Goal: Task Accomplishment & Management: Use online tool/utility

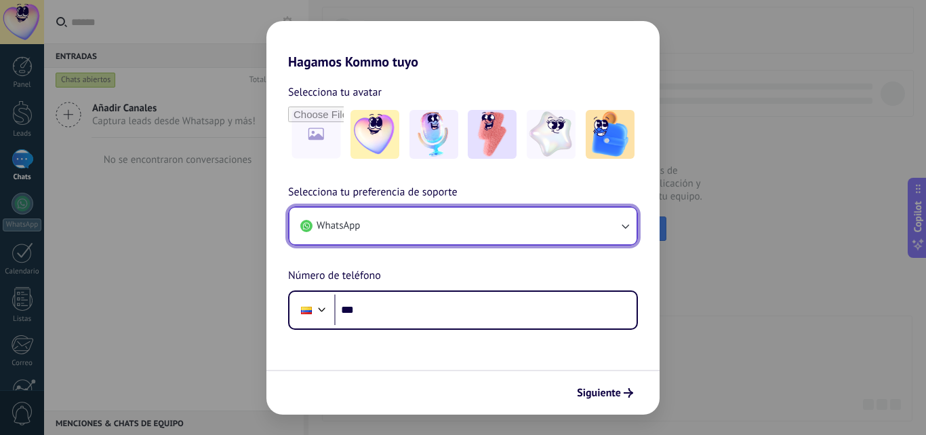
click at [522, 231] on button "WhatsApp" at bounding box center [463, 226] width 347 height 37
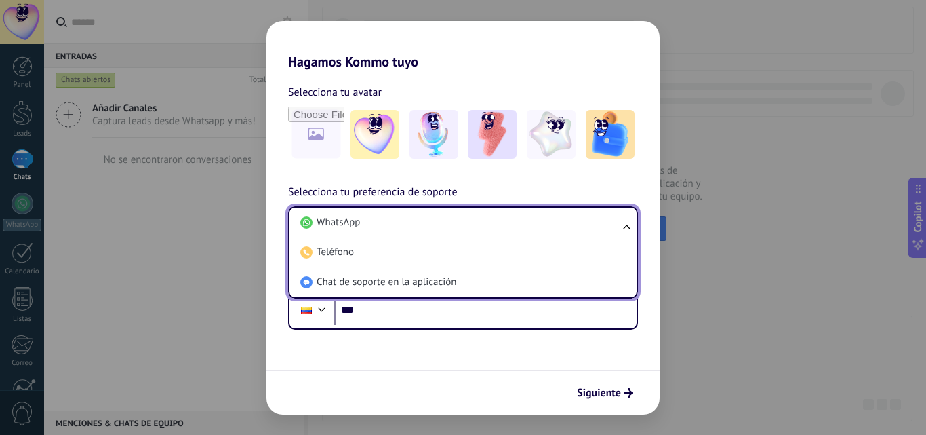
click at [522, 231] on li "WhatsApp" at bounding box center [460, 223] width 331 height 30
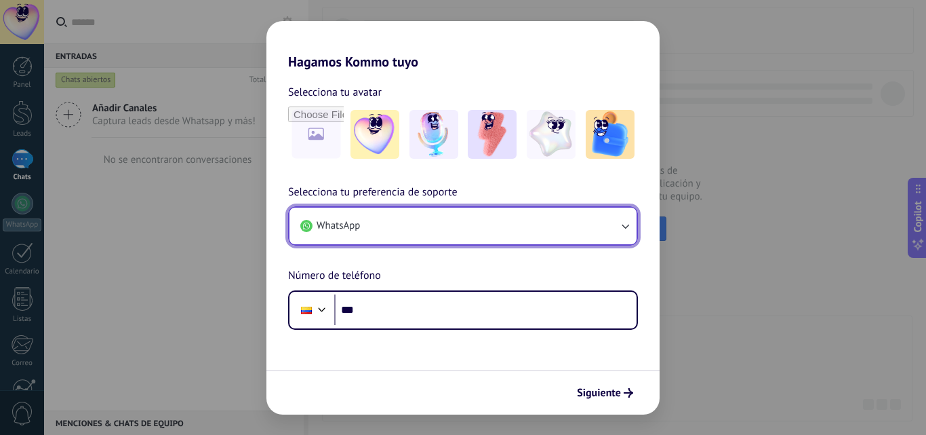
click at [446, 212] on button "WhatsApp" at bounding box center [463, 226] width 347 height 37
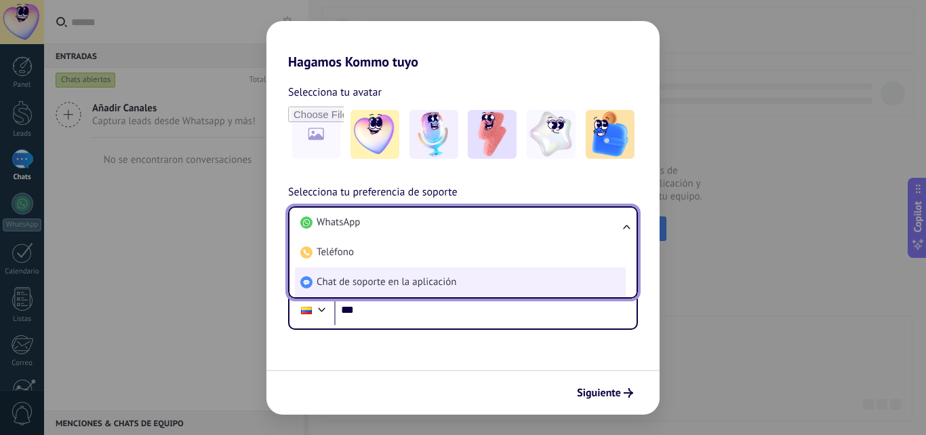
click at [399, 274] on li "Chat de soporte en la aplicación" at bounding box center [460, 282] width 331 height 30
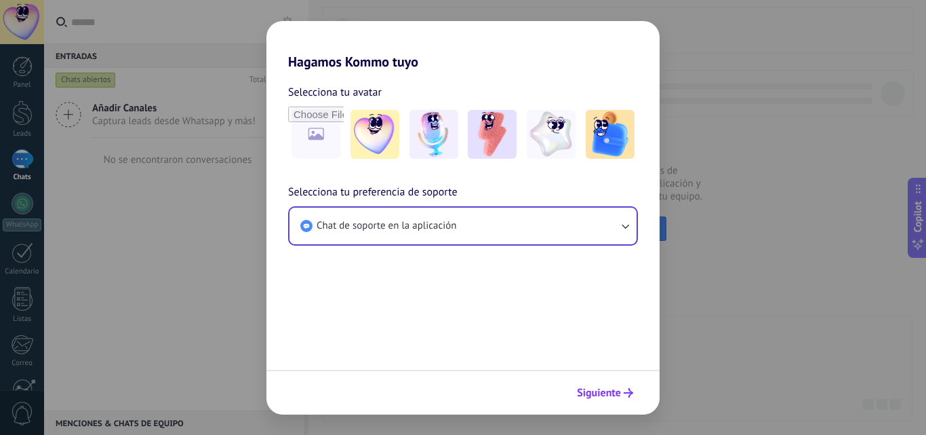
click at [589, 388] on span "Siguiente" at bounding box center [599, 392] width 44 height 9
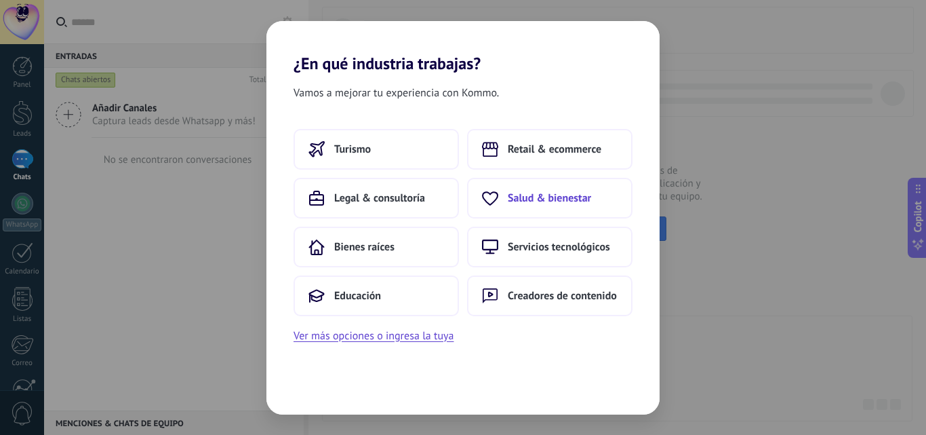
click at [494, 199] on icon at bounding box center [490, 198] width 16 height 16
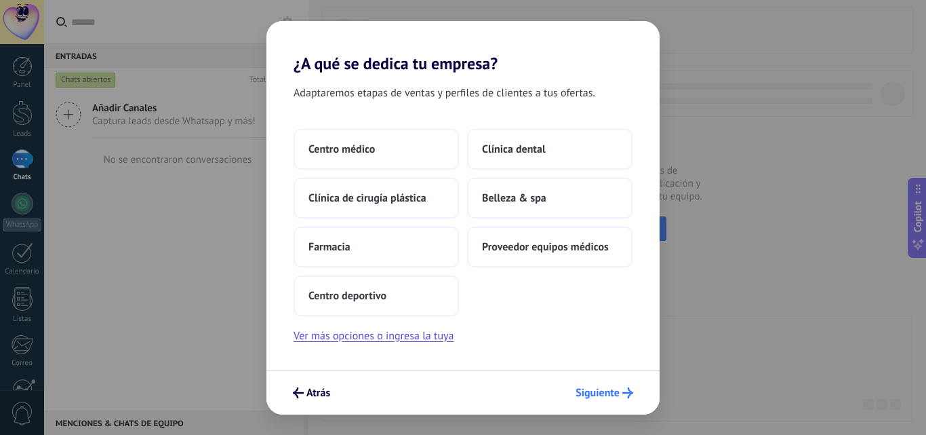
click at [605, 395] on span "Siguiente" at bounding box center [598, 392] width 44 height 9
click at [617, 393] on span "Siguiente" at bounding box center [598, 392] width 44 height 9
click at [439, 297] on button "Centro deportivo" at bounding box center [376, 295] width 165 height 41
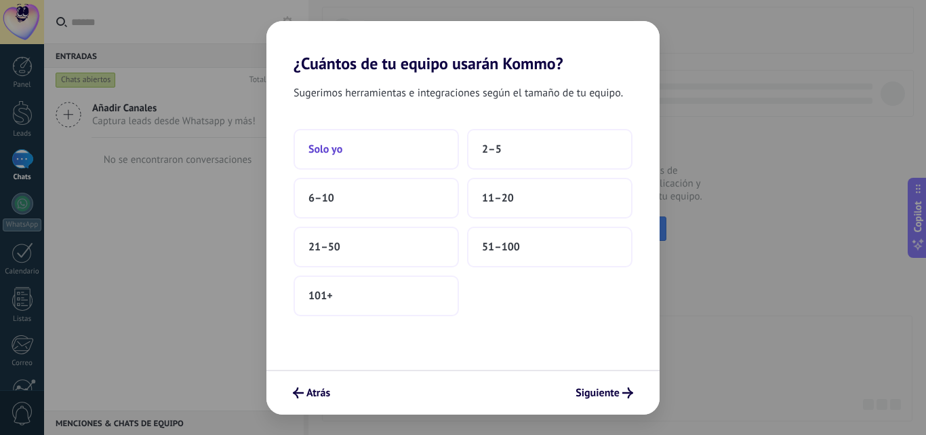
click at [349, 149] on button "Solo yo" at bounding box center [376, 149] width 165 height 41
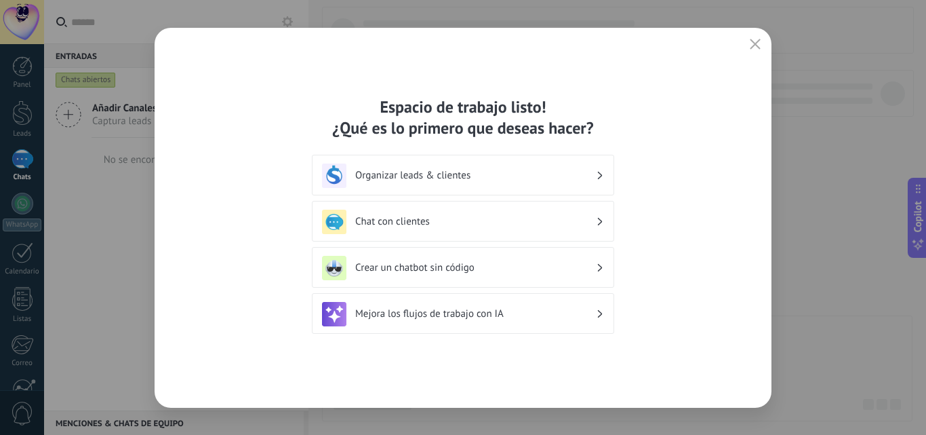
click at [453, 232] on div "Chat con clientes" at bounding box center [463, 222] width 282 height 24
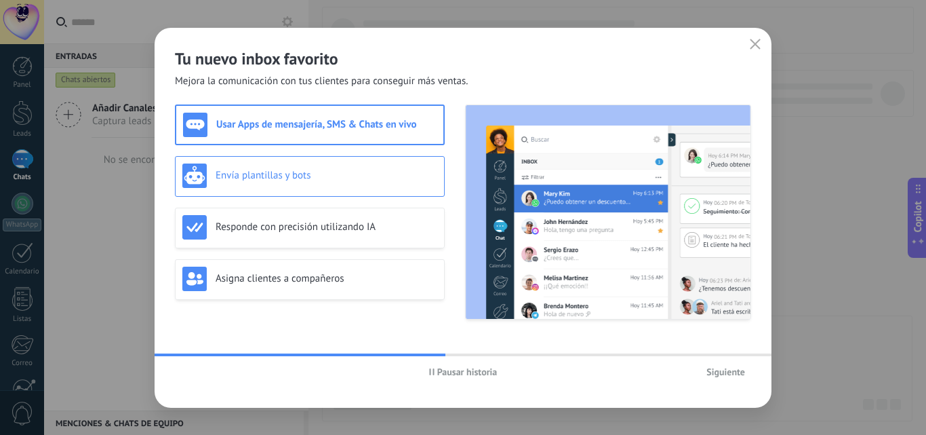
click at [285, 171] on h3 "Envía plantillas y bots" at bounding box center [327, 175] width 222 height 13
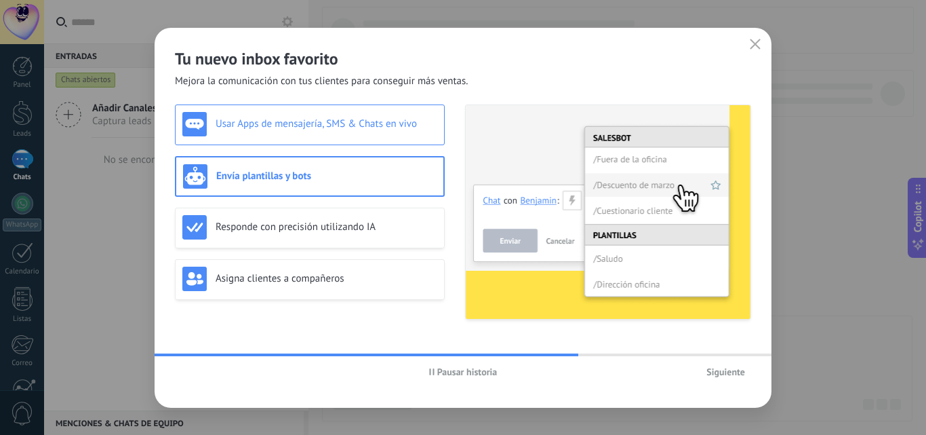
click at [320, 132] on div "Usar Apps de mensajería, SMS & Chats en vivo" at bounding box center [309, 124] width 255 height 24
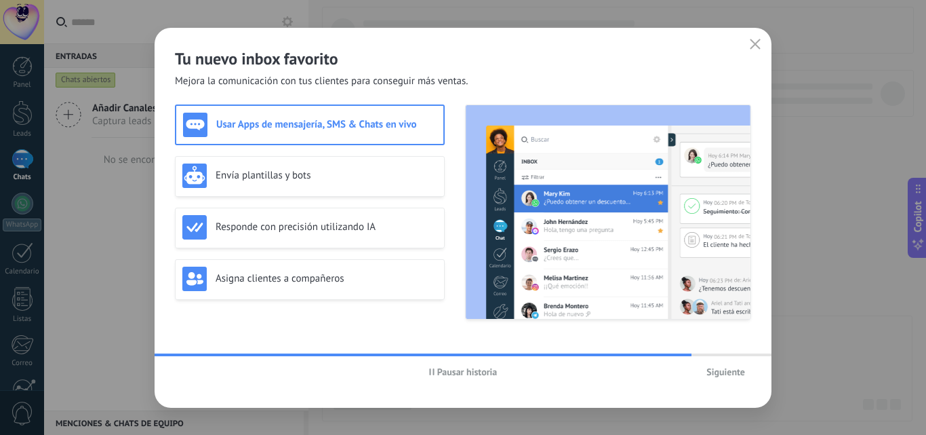
click at [716, 364] on button "Siguiente" at bounding box center [726, 371] width 51 height 20
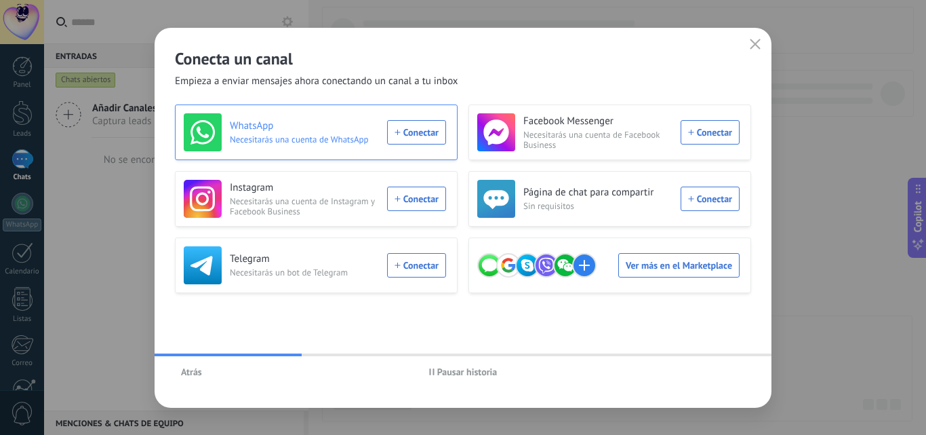
click at [406, 132] on div "WhatsApp Necesitarás una cuenta de WhatsApp Conectar" at bounding box center [315, 132] width 262 height 38
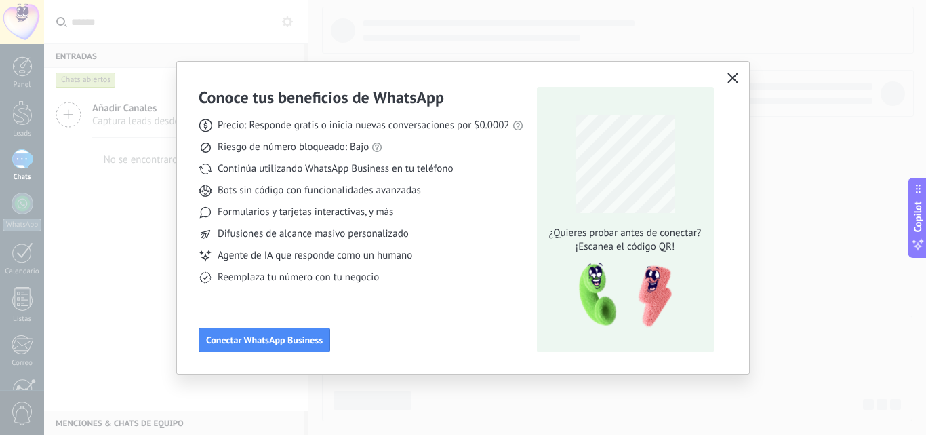
click at [731, 82] on icon "button" at bounding box center [733, 78] width 11 height 11
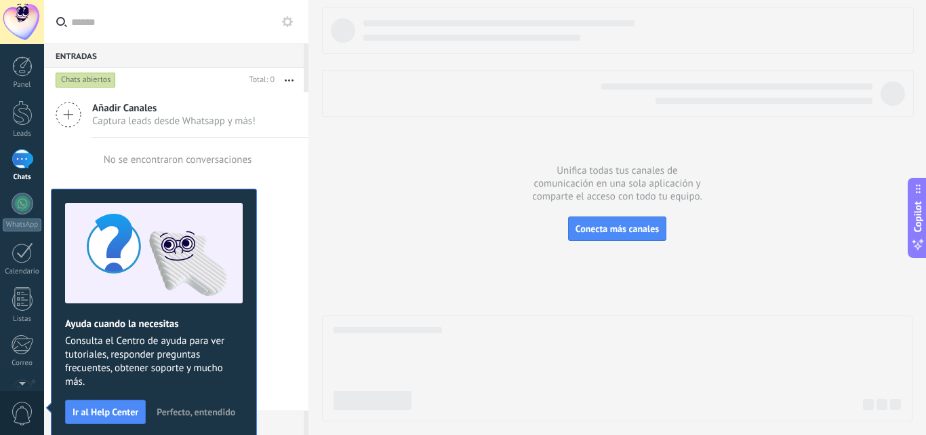
click at [269, 106] on div "Añadir Canales Captura leads desde Whatsapp y más!" at bounding box center [176, 114] width 264 height 45
click at [281, 23] on button at bounding box center [287, 22] width 16 height 16
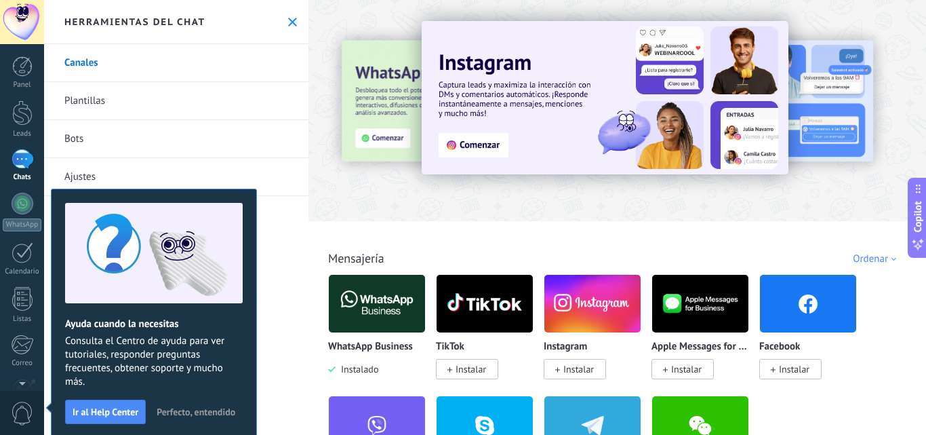
click at [104, 410] on span "Ir al Help Center" at bounding box center [106, 411] width 66 height 9
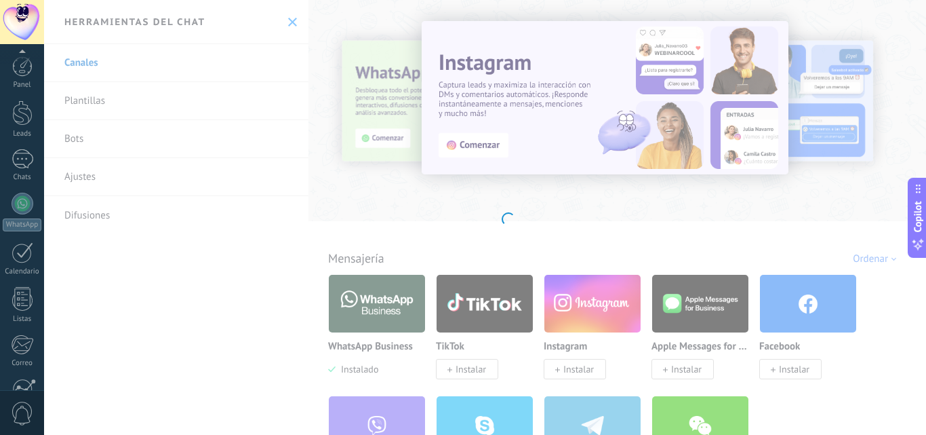
click at [306, 208] on body ".abecls-1,.abecls-2{fill-rule:evenodd}.abecls-2{fill:#fff} .abhcls-1{fill:none}…" at bounding box center [463, 217] width 926 height 435
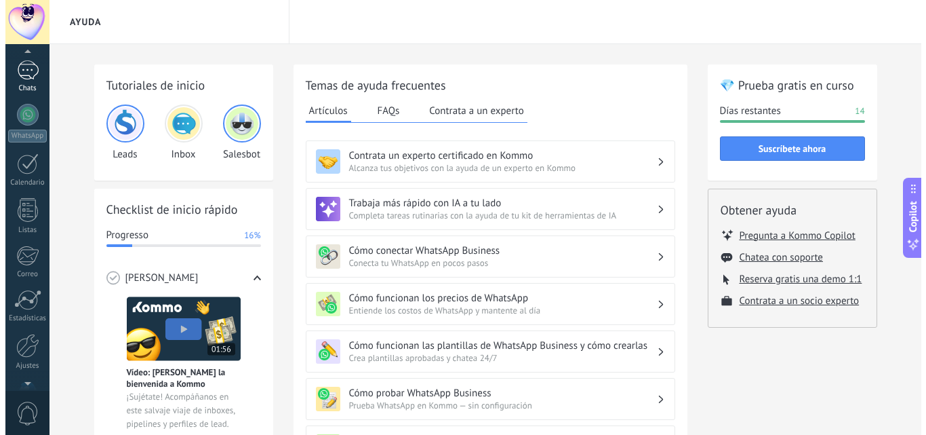
scroll to position [75, 0]
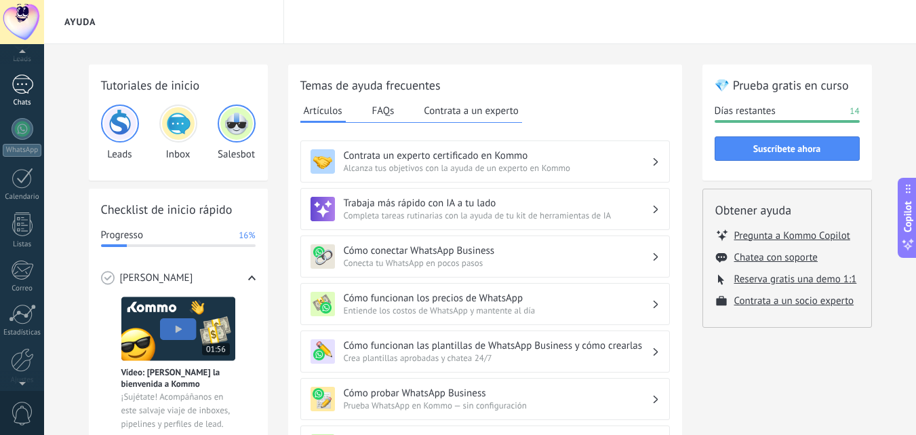
click at [29, 92] on div at bounding box center [23, 85] width 22 height 20
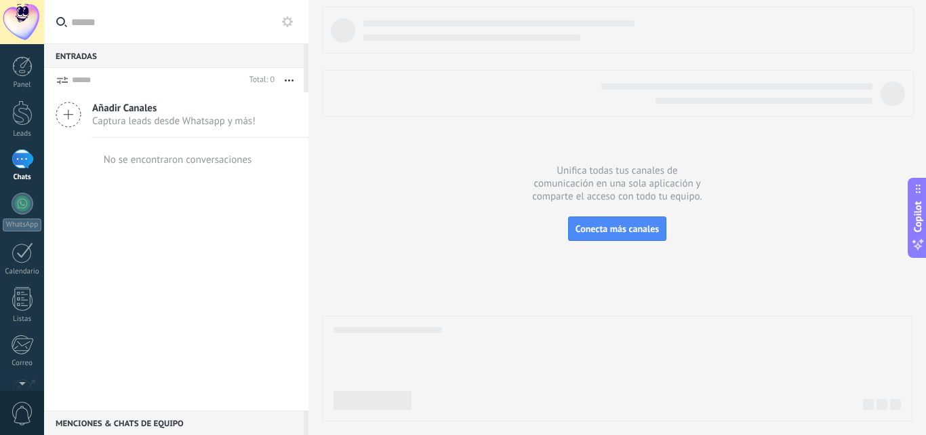
click at [284, 28] on button at bounding box center [287, 22] width 16 height 16
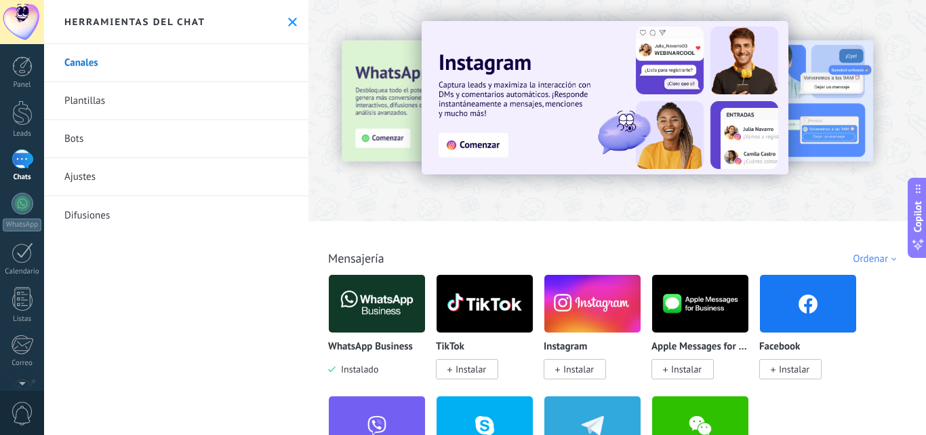
click at [390, 291] on img at bounding box center [377, 304] width 96 height 66
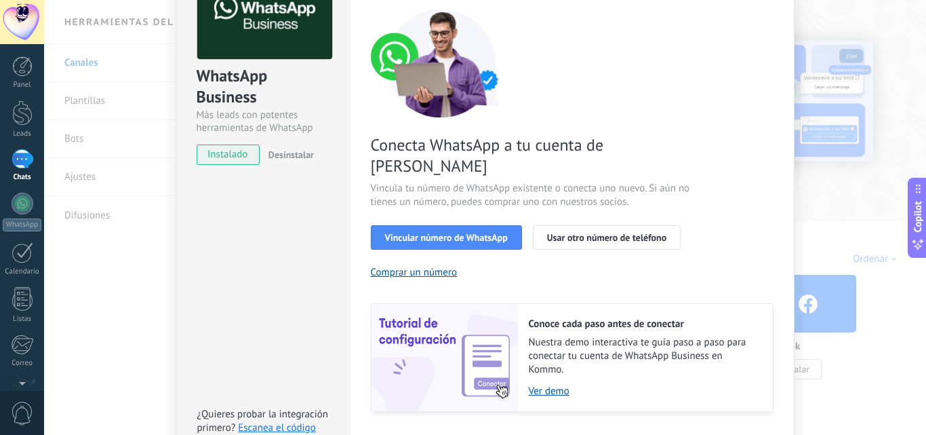
scroll to position [101, 0]
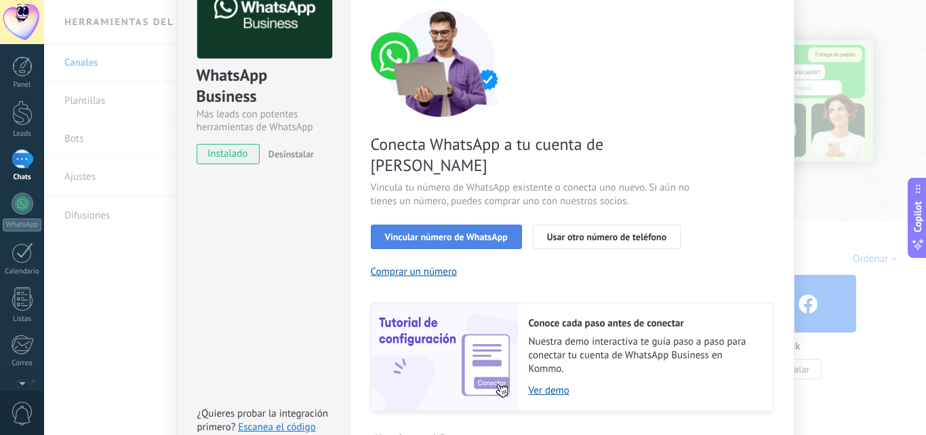
click at [460, 232] on span "Vincular número de WhatsApp" at bounding box center [446, 236] width 123 height 9
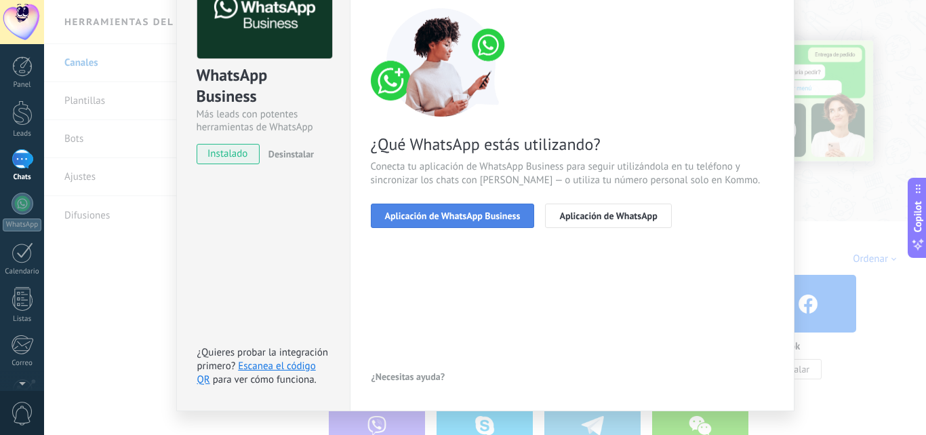
click at [500, 222] on button "Aplicación de WhatsApp Business" at bounding box center [453, 215] width 164 height 24
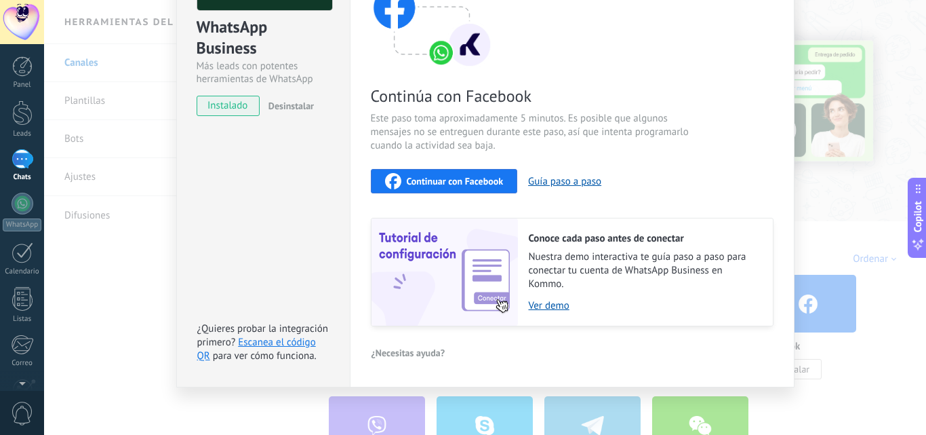
scroll to position [150, 0]
click at [484, 179] on span "Continuar con Facebook" at bounding box center [455, 180] width 97 height 9
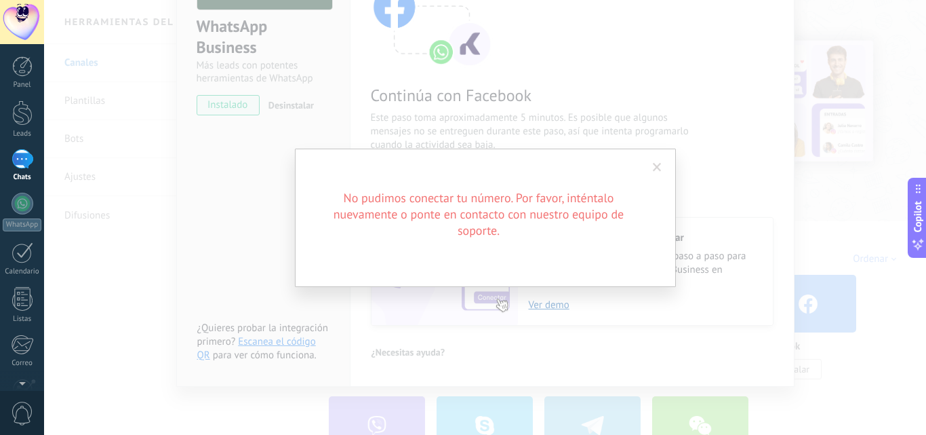
click at [493, 151] on div "No pudimos conectar tu número. Por favor, inténtalo nuevamente o ponte en conta…" at bounding box center [485, 218] width 381 height 138
drag, startPoint x: 493, startPoint y: 151, endPoint x: 451, endPoint y: 0, distance: 157.0
type textarea "******"
click at [493, 151] on div "No pudimos conectar tu número. Por favor, inténtalo nuevamente o ponte en conta…" at bounding box center [485, 218] width 381 height 138
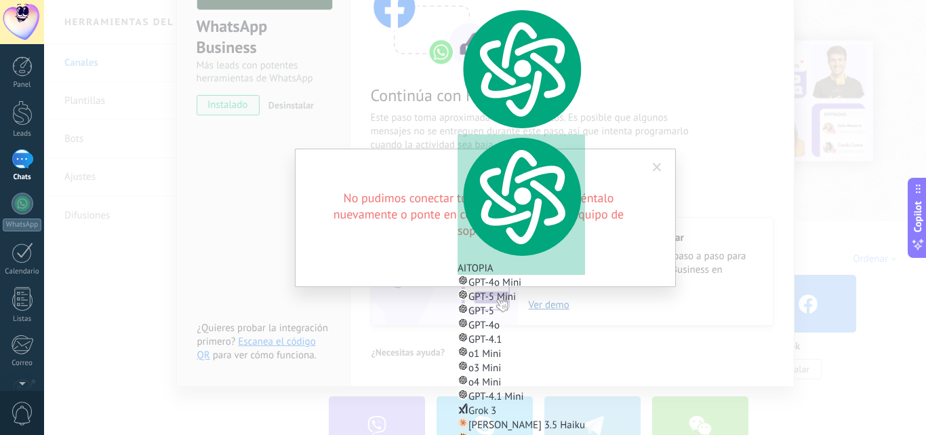
click at [437, 147] on div "No pudimos conectar tu número. Por favor, inténtalo nuevamente o ponte en conta…" at bounding box center [485, 217] width 882 height 435
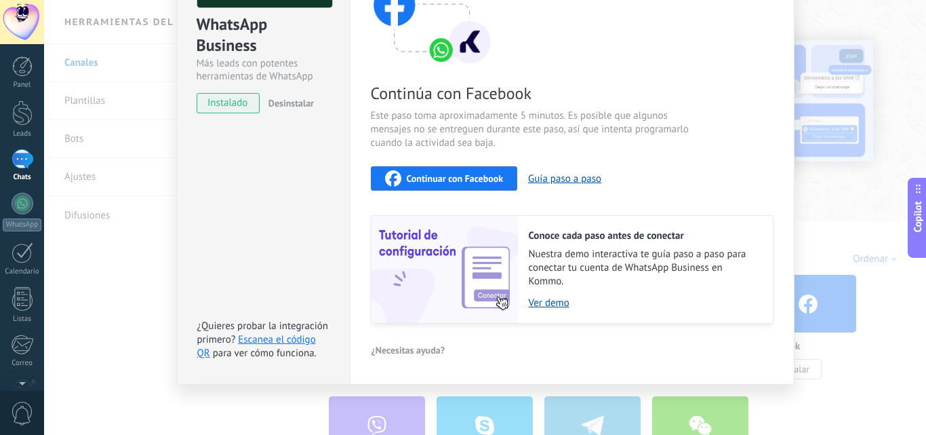
scroll to position [0, 0]
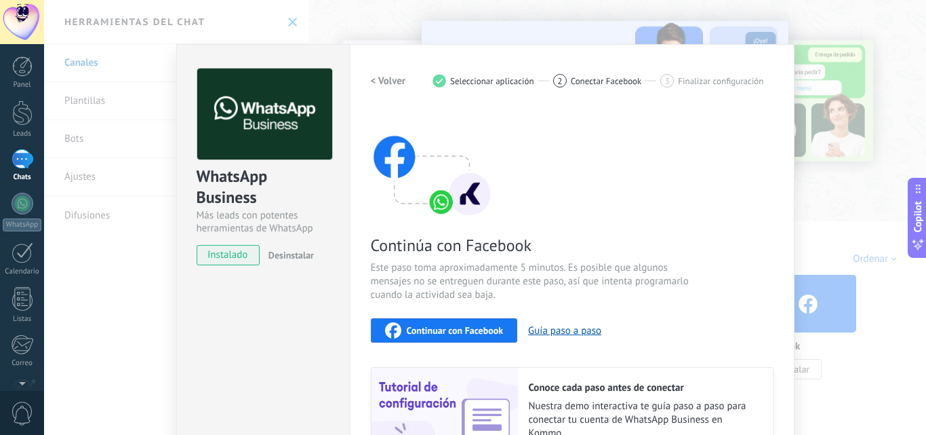
click at [451, 23] on div "WhatsApp Business Más leads con potentes herramientas de WhatsApp instalado Des…" at bounding box center [485, 217] width 882 height 435
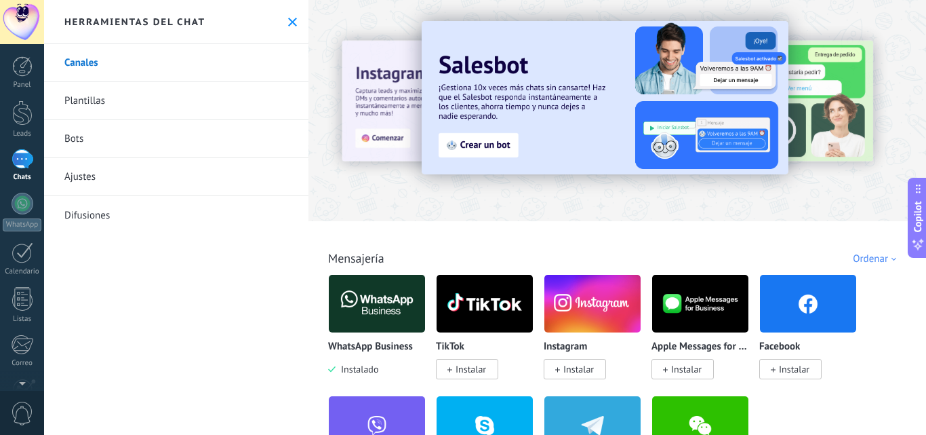
click at [404, 296] on img at bounding box center [377, 304] width 96 height 66
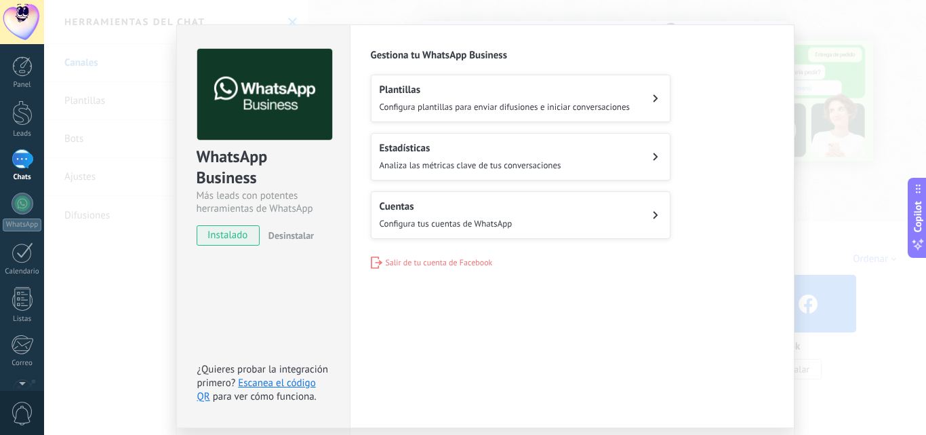
scroll to position [20, 0]
click at [578, 220] on button "Cuentas Configura tus cuentas de WhatsApp" at bounding box center [521, 214] width 300 height 47
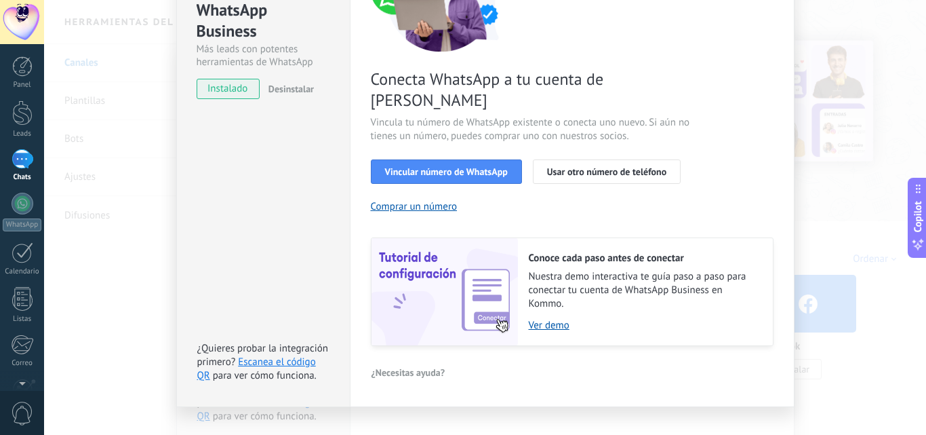
scroll to position [0, 0]
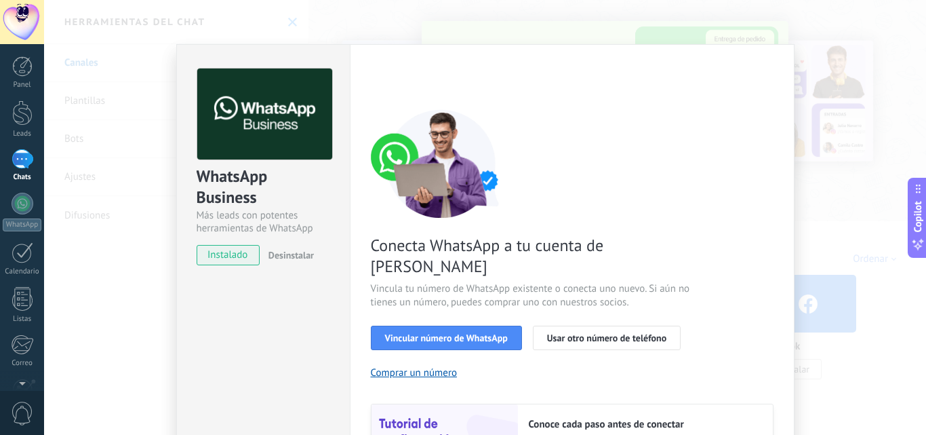
click at [714, 20] on div "WhatsApp Business Más leads con potentes herramientas de WhatsApp instalado Des…" at bounding box center [485, 217] width 882 height 435
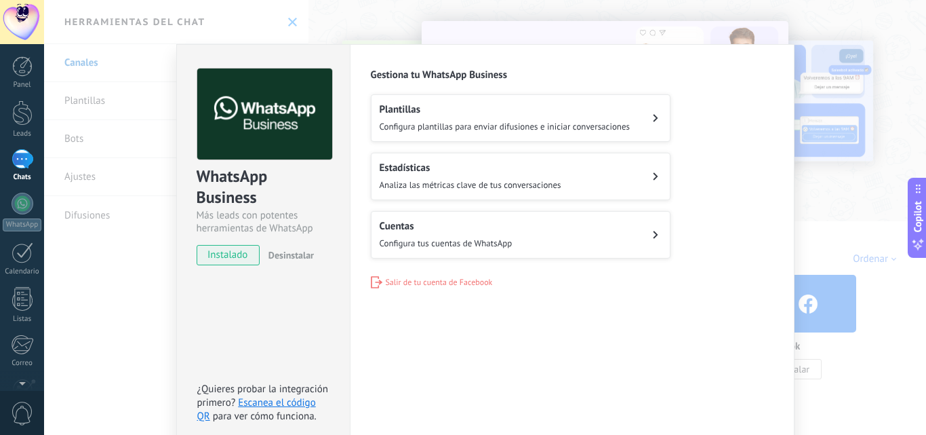
click at [461, 254] on button "Cuentas Configura tus cuentas de WhatsApp" at bounding box center [521, 234] width 300 height 47
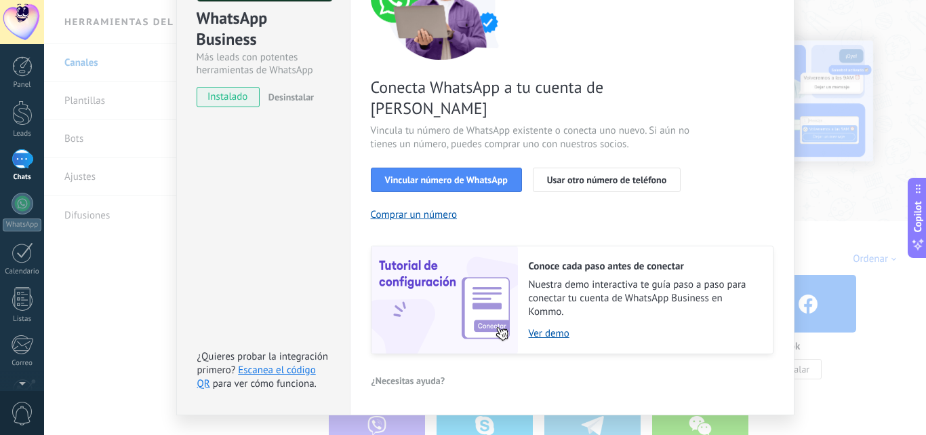
scroll to position [159, 0]
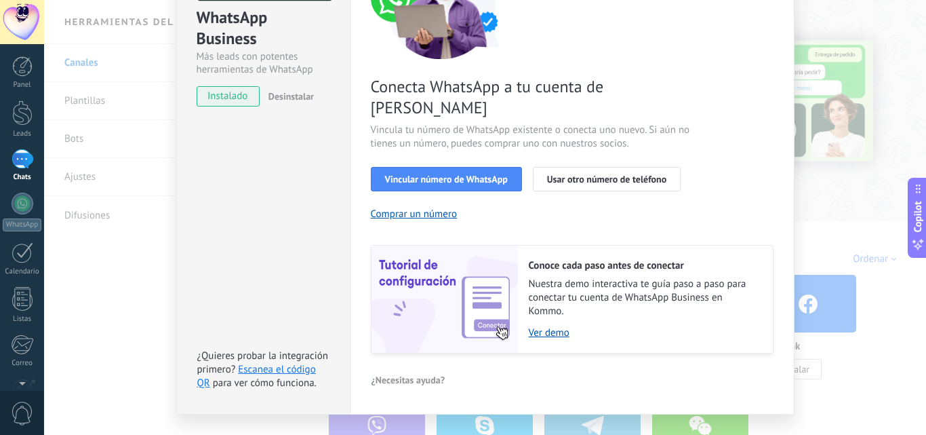
drag, startPoint x: 586, startPoint y: 76, endPoint x: 585, endPoint y: 69, distance: 6.9
click at [585, 69] on div "Conecta WhatsApp a tu cuenta de Kommo Vincula tu número de WhatsApp existente o…" at bounding box center [572, 151] width 403 height 403
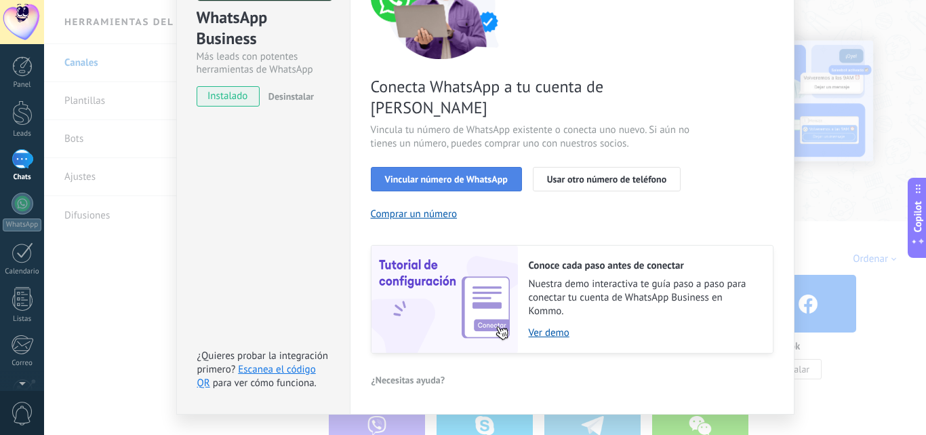
click at [429, 174] on span "Vincular número de WhatsApp" at bounding box center [446, 178] width 123 height 9
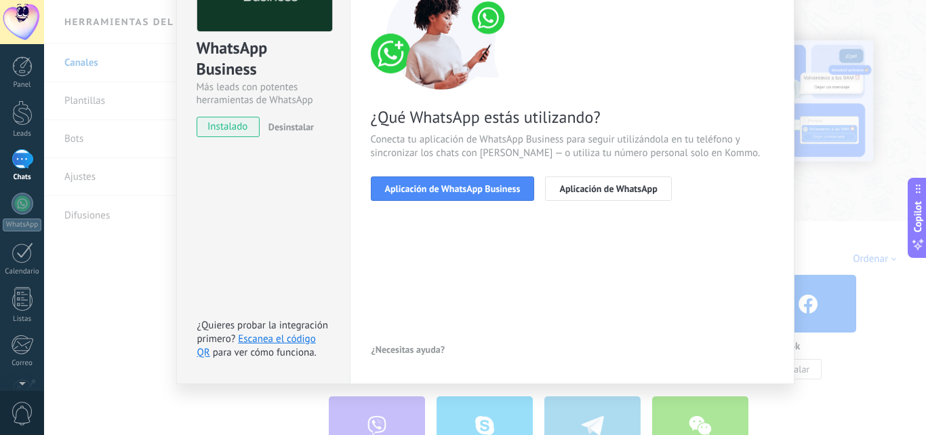
scroll to position [128, 0]
click at [453, 193] on span "Aplicación de WhatsApp Business" at bounding box center [453, 188] width 136 height 9
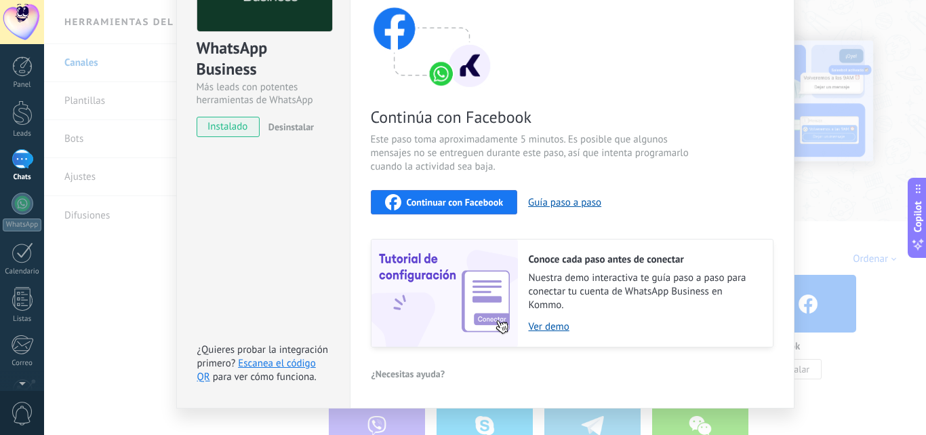
click at [496, 201] on span "Continuar con Facebook" at bounding box center [455, 201] width 97 height 9
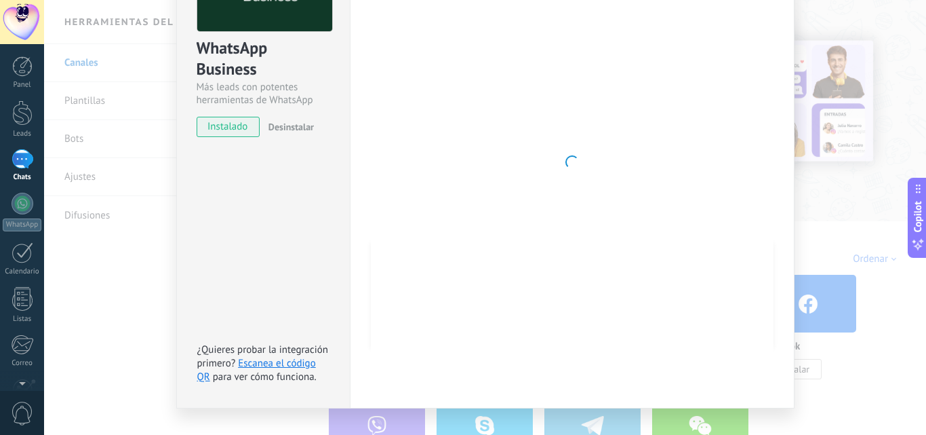
drag, startPoint x: 173, startPoint y: 52, endPoint x: 427, endPoint y: -59, distance: 277.6
click at [427, 0] on html ".abecls-1,.abecls-2{fill-rule:evenodd}.abecls-2{fill:#fff} .abhcls-1{fill:none}…" at bounding box center [463, 217] width 926 height 435
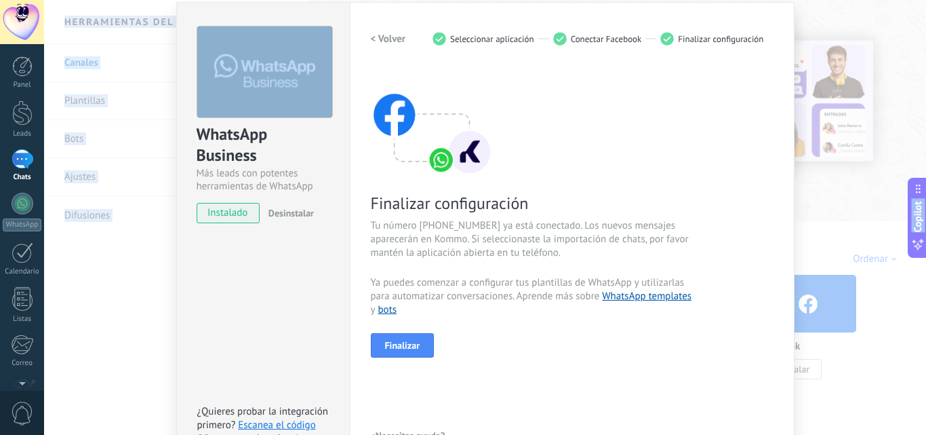
scroll to position [42, 0]
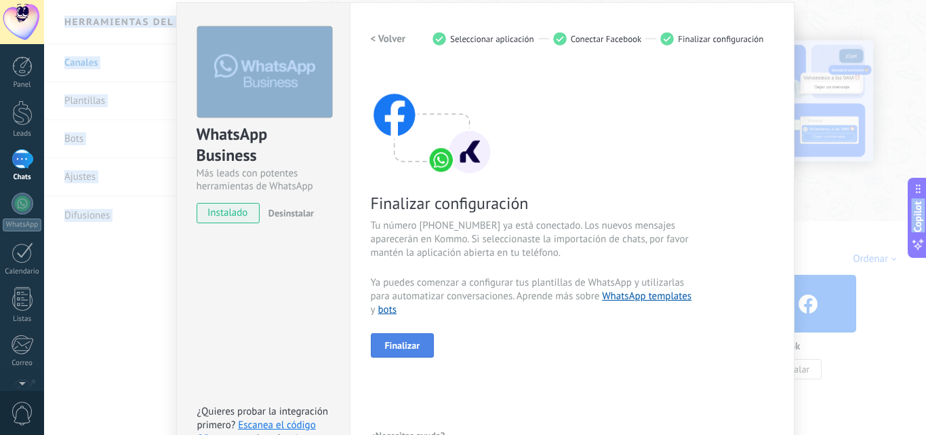
click at [415, 349] on span "Finalizar" at bounding box center [402, 344] width 35 height 9
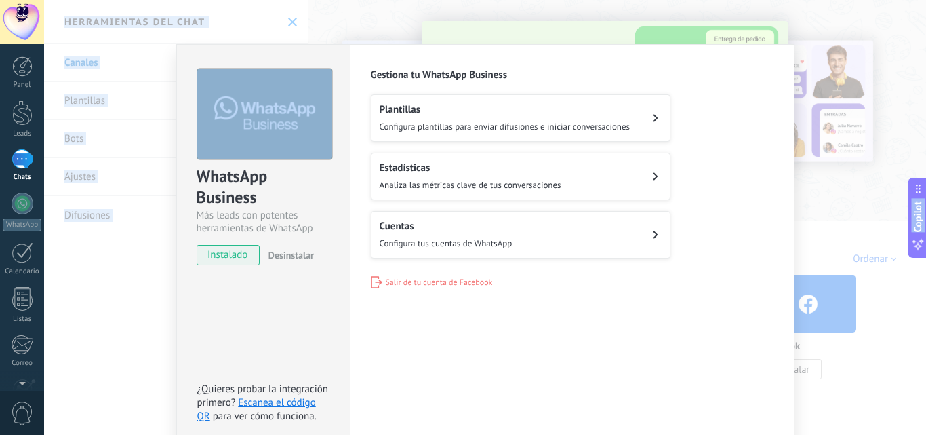
scroll to position [0, 0]
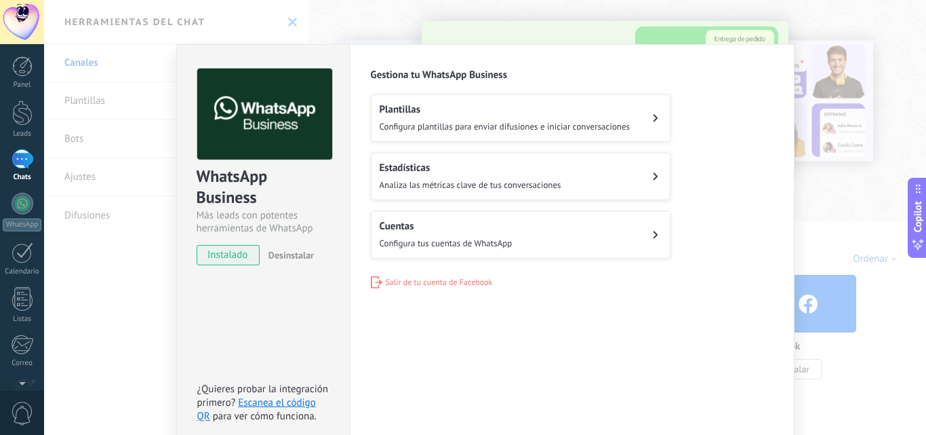
click at [825, 90] on div "WhatsApp Business Más leads con potentes herramientas de WhatsApp instalado Des…" at bounding box center [485, 217] width 882 height 435
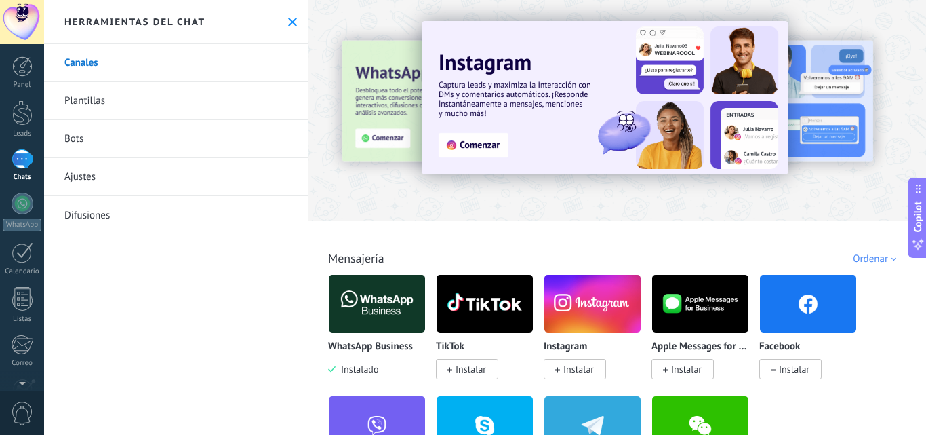
click at [26, 169] on div at bounding box center [23, 159] width 22 height 20
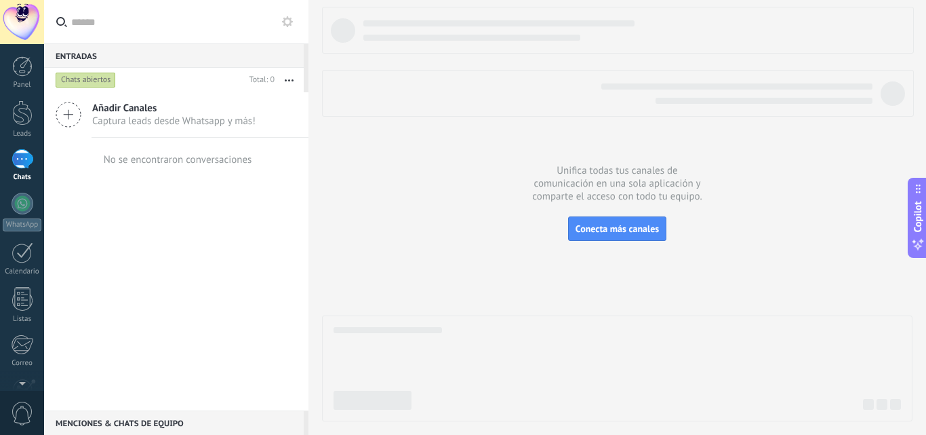
click at [0, 149] on link "Chats" at bounding box center [22, 165] width 44 height 33
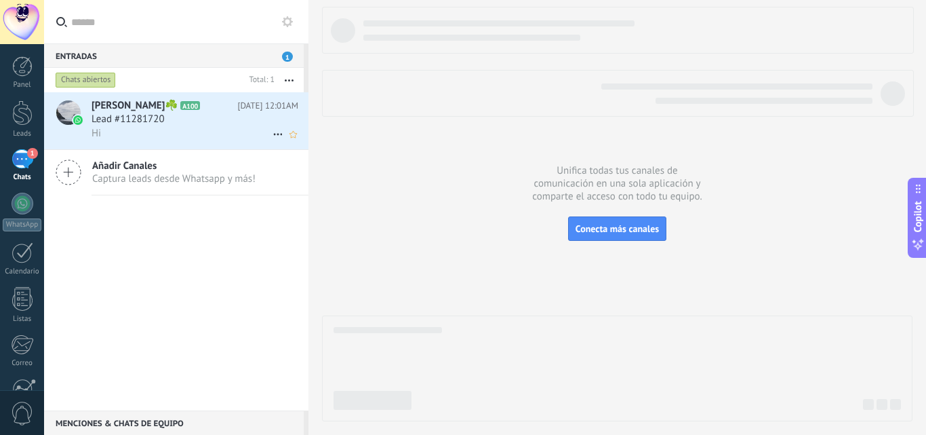
click at [140, 113] on span "Lead #11281720" at bounding box center [128, 120] width 73 height 14
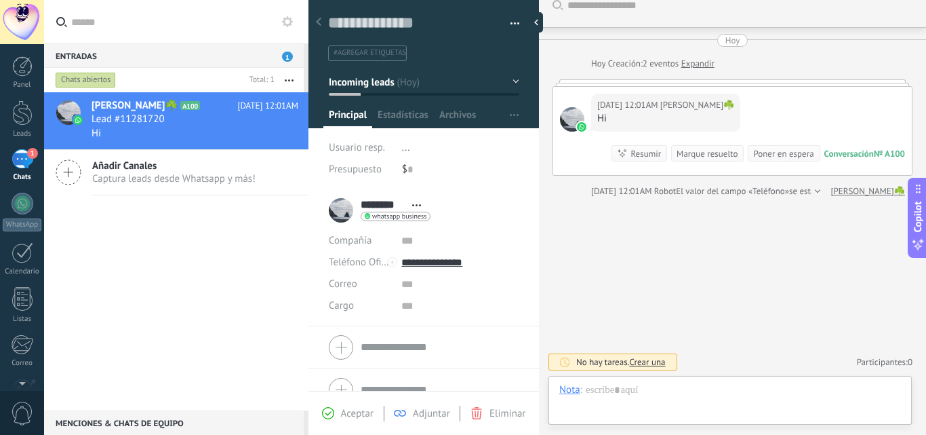
scroll to position [20, 0]
click at [610, 275] on div "Buscar Carga más [DATE] [DATE] Creación: 2 eventos Expandir [DATE] 12:01AM [PER…" at bounding box center [732, 209] width 387 height 451
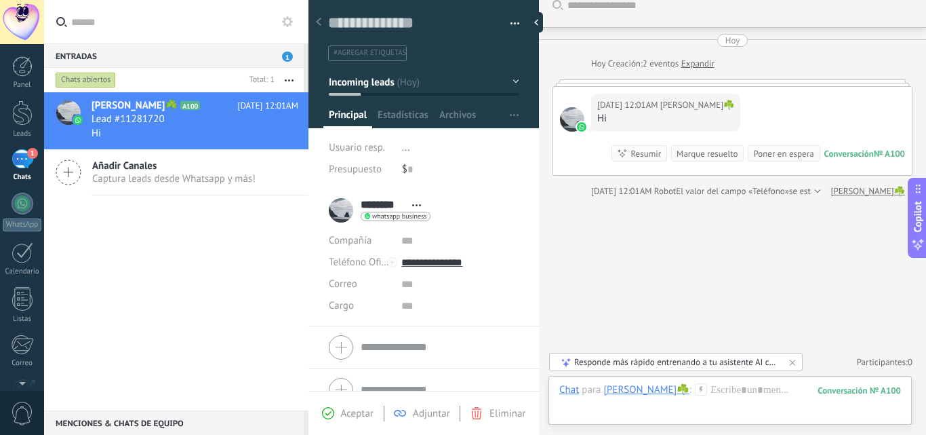
click at [687, 243] on div "Buscar Carga más [DATE] [DATE] Creación: 2 eventos Expandir [DATE] 12:01AM [PER…" at bounding box center [732, 209] width 387 height 451
click at [275, 298] on div "[PERSON_NAME]☘️ A100 [DATE] 12:01AM Lead #11281720 Hi Añadir Canales Captura le…" at bounding box center [176, 251] width 264 height 318
click at [321, 28] on div at bounding box center [318, 22] width 19 height 26
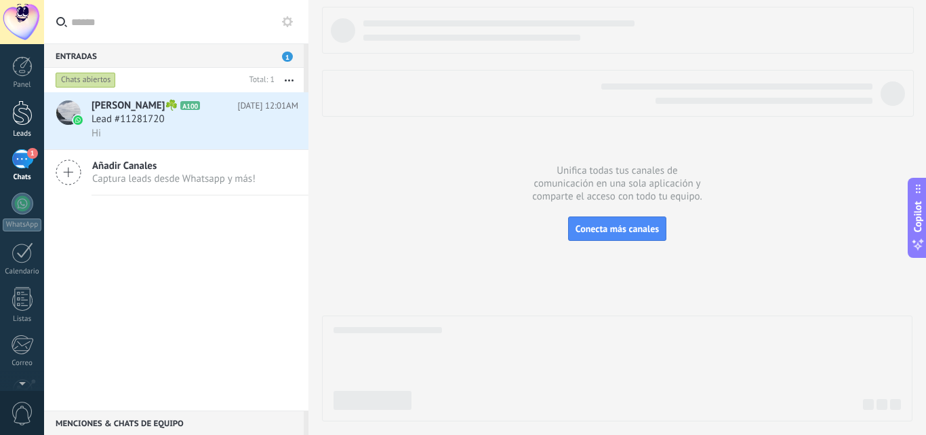
click at [18, 111] on div at bounding box center [22, 112] width 20 height 25
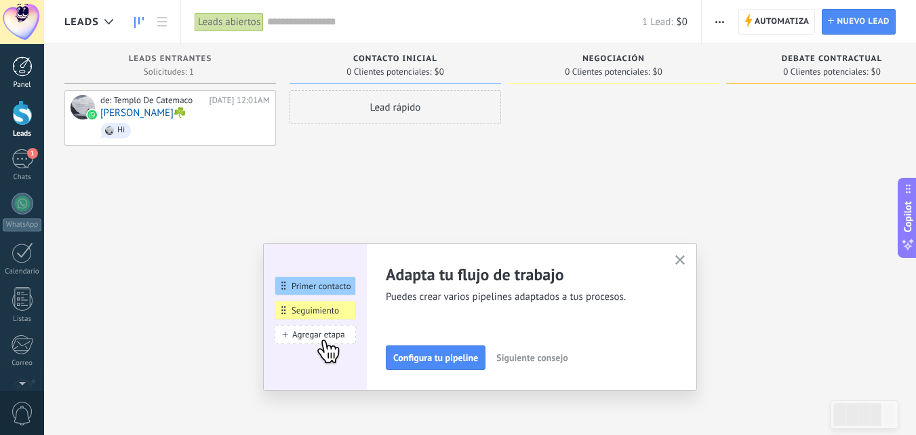
click at [24, 77] on link "Panel" at bounding box center [22, 72] width 44 height 33
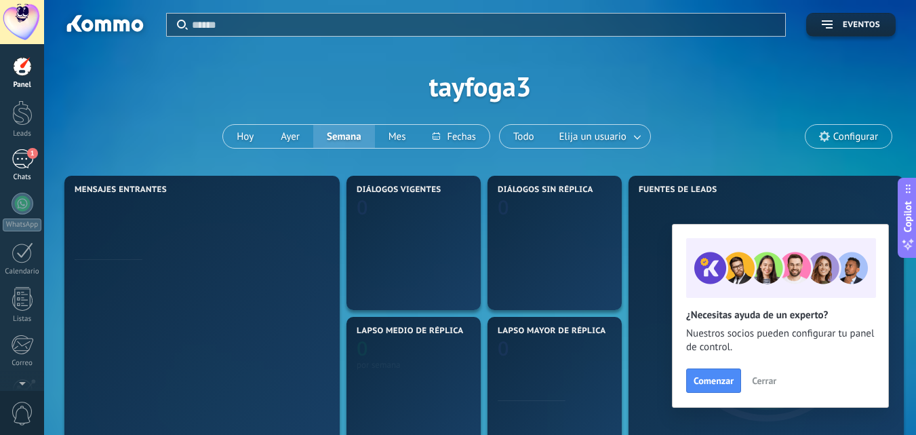
click at [19, 163] on div "1" at bounding box center [23, 159] width 22 height 20
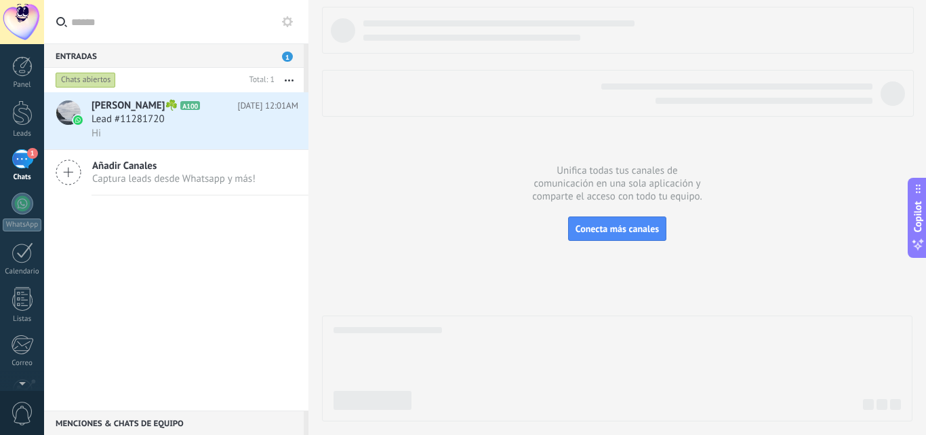
click at [290, 24] on use at bounding box center [287, 21] width 11 height 11
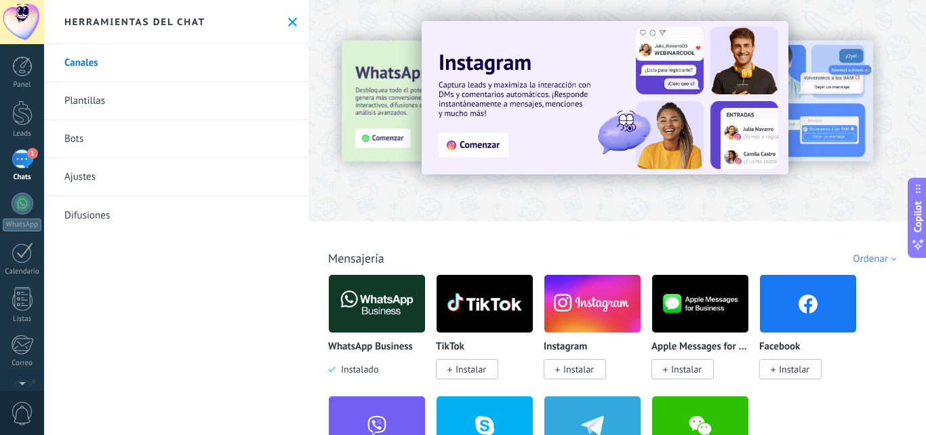
click at [452, 233] on div "Todo Bandeja de entrada Soluciones de IA Automatizaciones Fuentes de leads Inst…" at bounding box center [618, 243] width 610 height 44
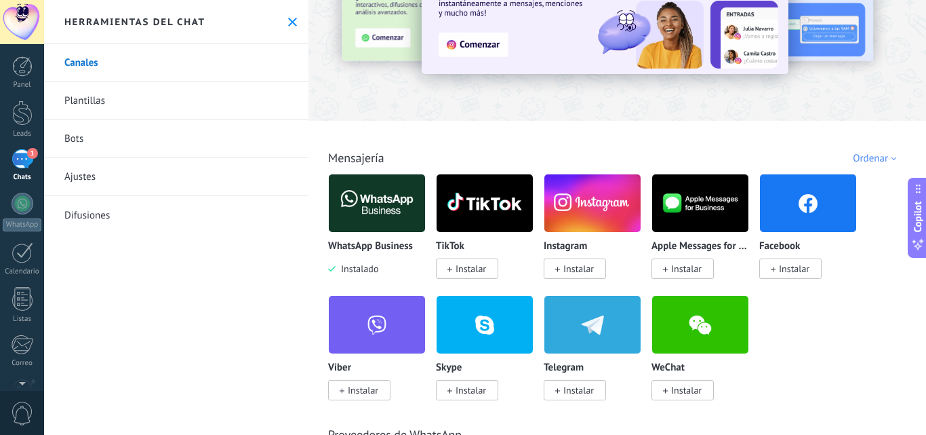
scroll to position [101, 0]
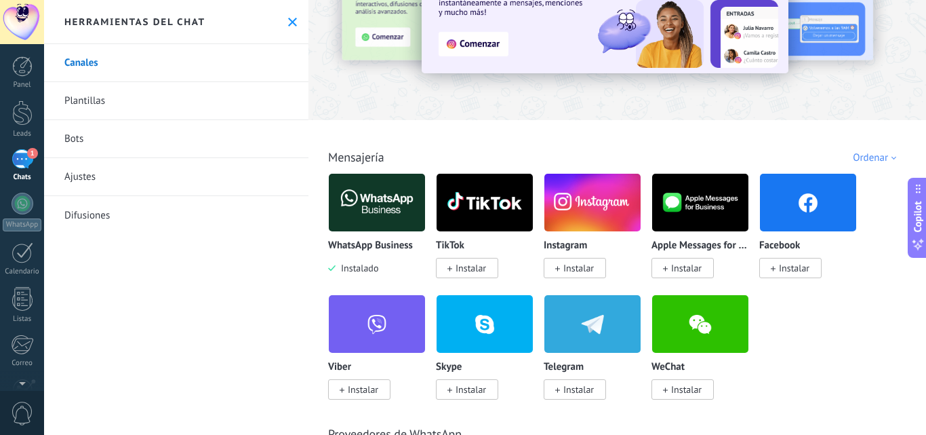
click at [392, 200] on img at bounding box center [377, 203] width 96 height 66
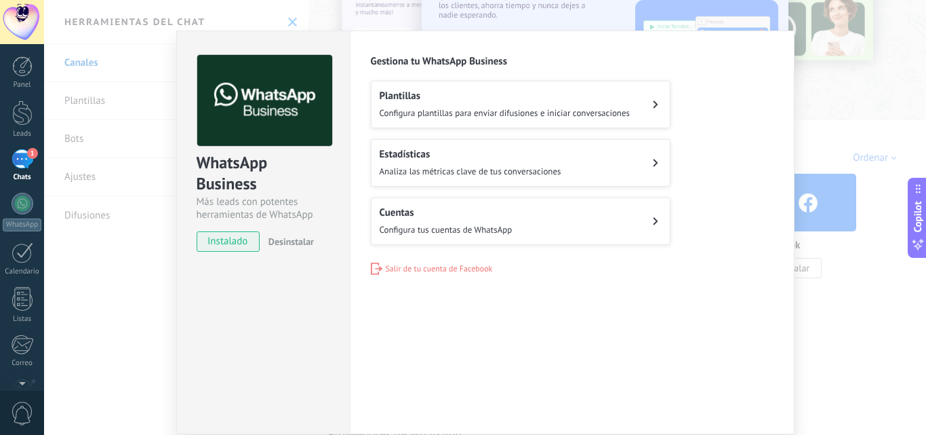
scroll to position [13, 0]
click at [446, 264] on span "Salir de tu cuenta de Facebook" at bounding box center [439, 269] width 107 height 10
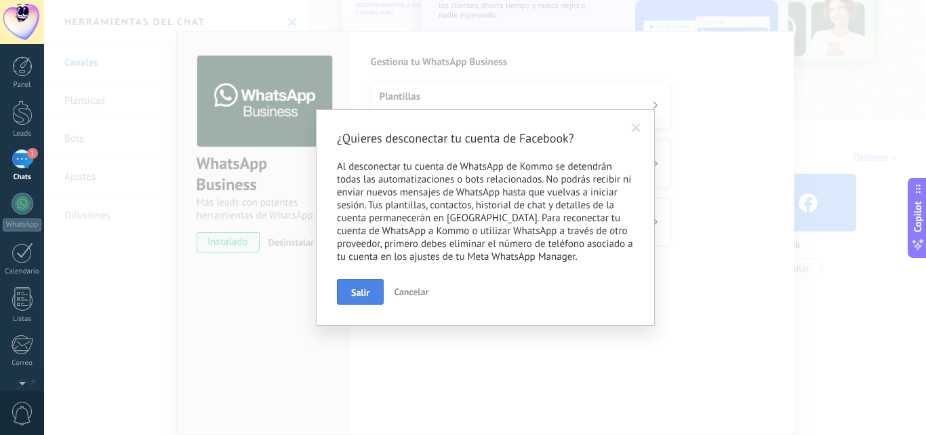
click at [369, 298] on button "Salir" at bounding box center [360, 292] width 47 height 26
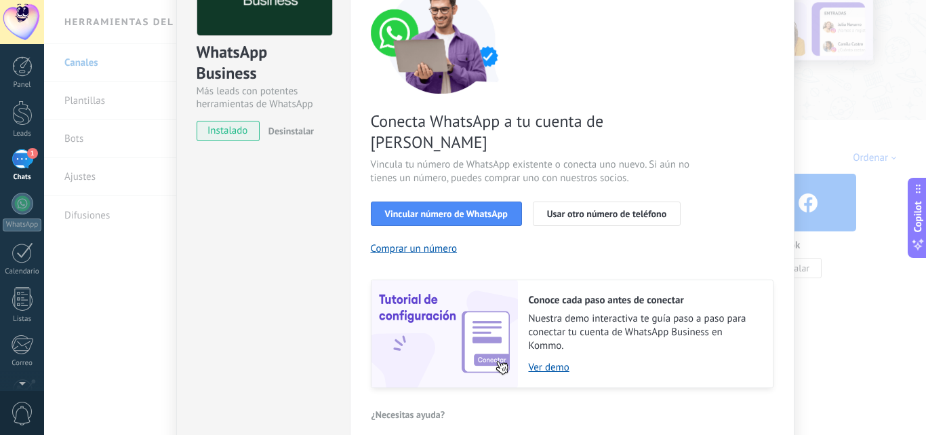
scroll to position [129, 0]
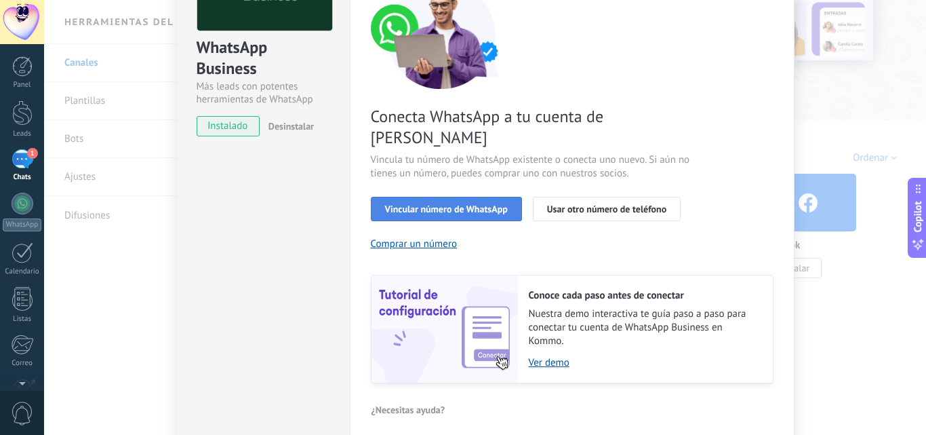
click at [454, 204] on span "Vincular número de WhatsApp" at bounding box center [446, 208] width 123 height 9
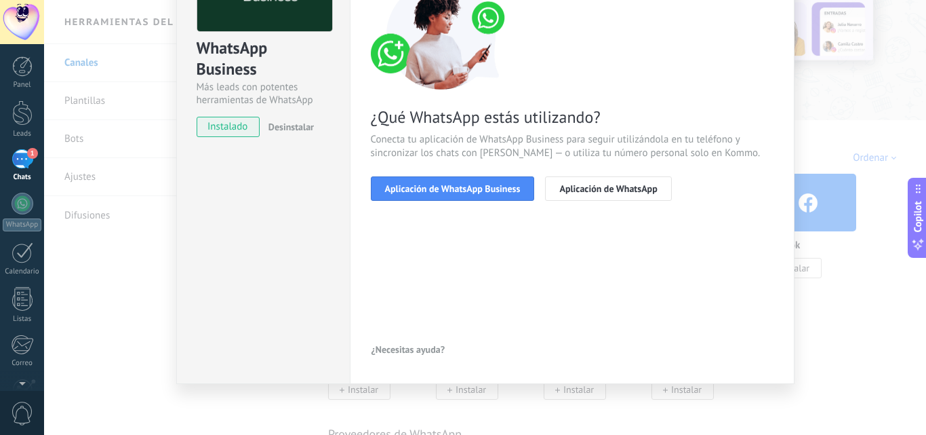
scroll to position [128, 0]
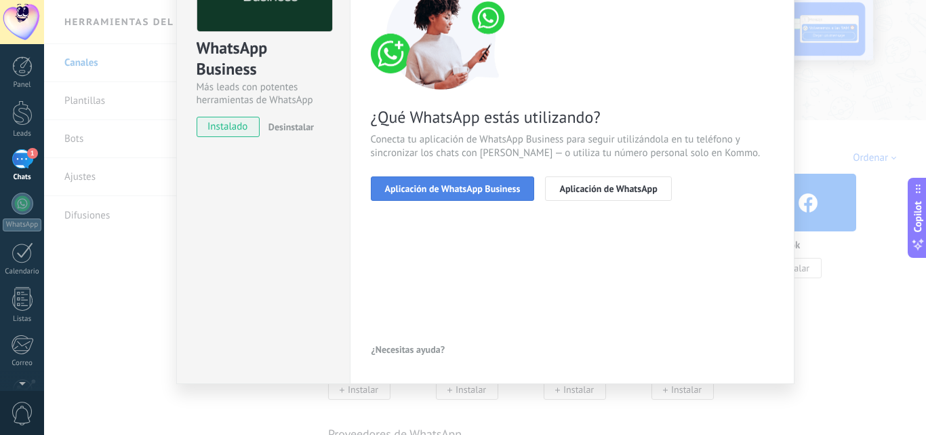
click at [483, 191] on span "Aplicación de WhatsApp Business" at bounding box center [453, 188] width 136 height 9
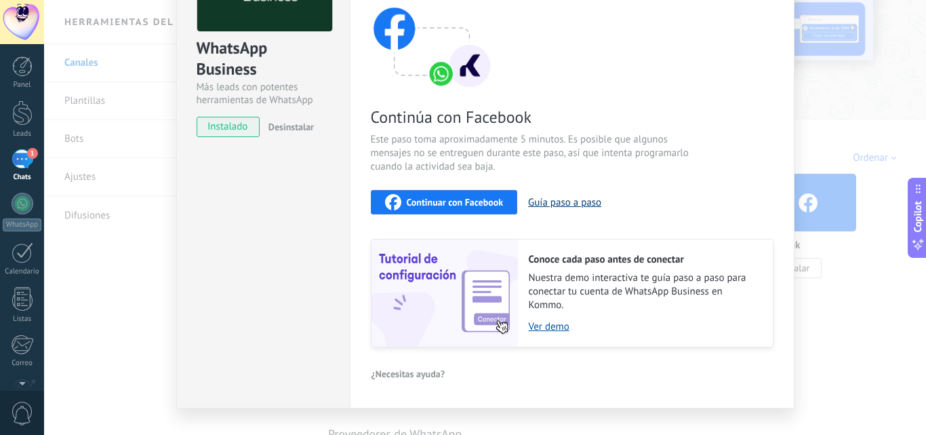
click at [536, 203] on button "Guía paso a paso" at bounding box center [564, 202] width 73 height 13
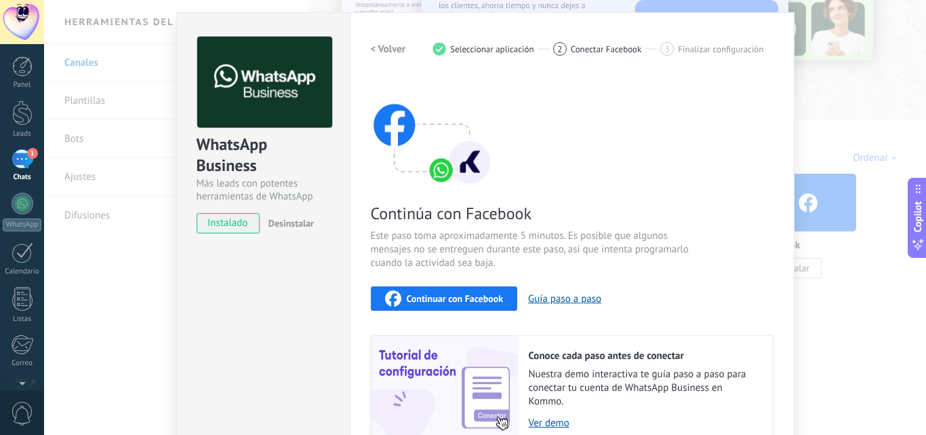
scroll to position [19, 0]
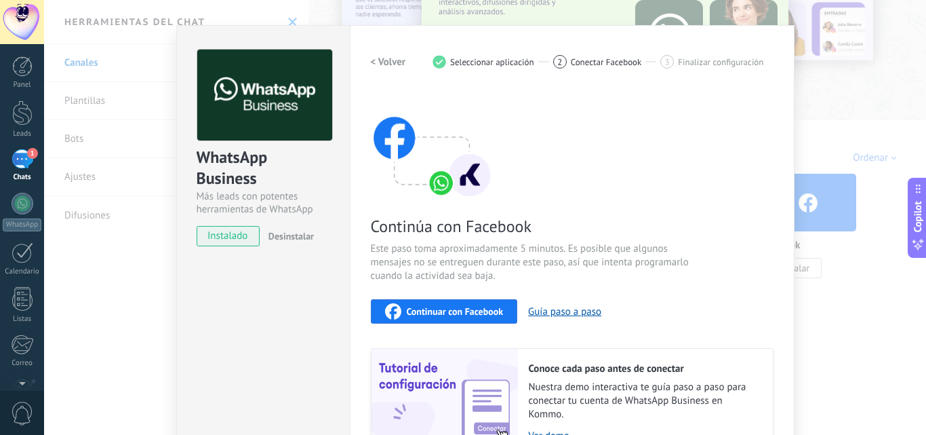
click at [377, 68] on h2 "< Volver" at bounding box center [388, 62] width 35 height 13
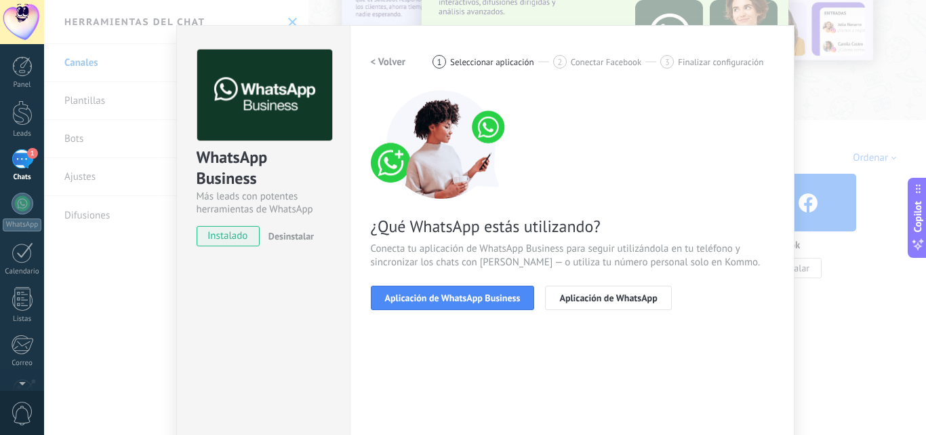
scroll to position [22, 0]
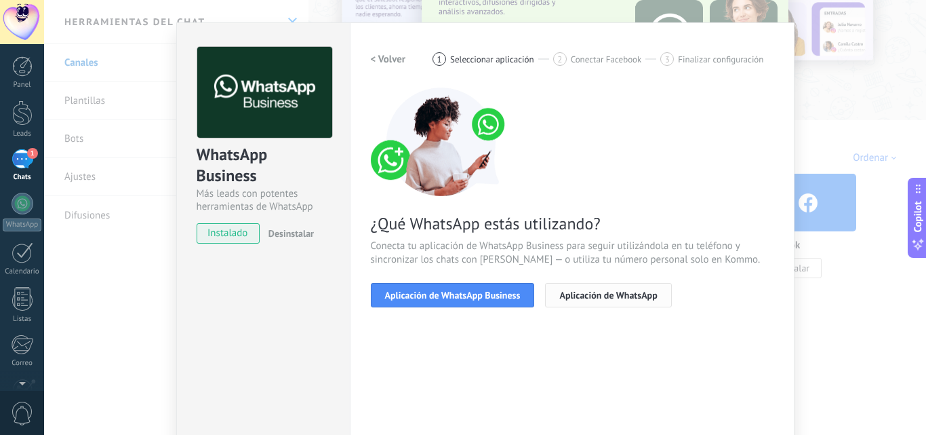
click at [561, 288] on button "Aplicación de WhatsApp" at bounding box center [608, 295] width 126 height 24
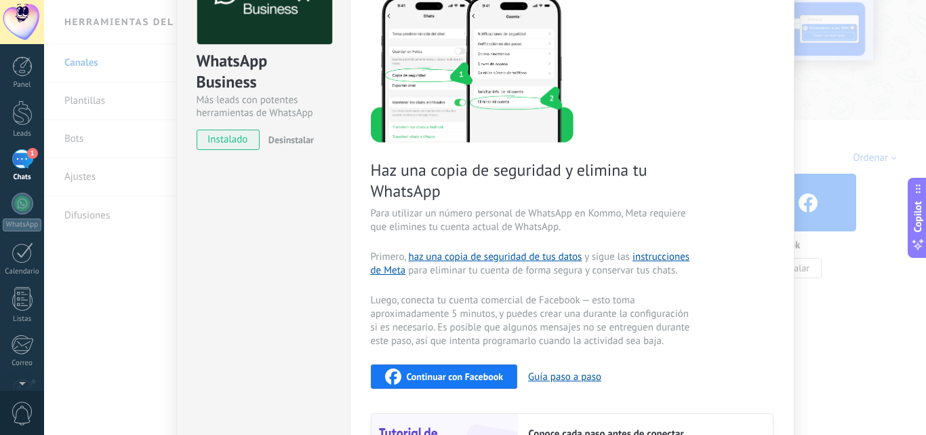
scroll to position [116, 0]
click at [471, 60] on img at bounding box center [472, 67] width 203 height 149
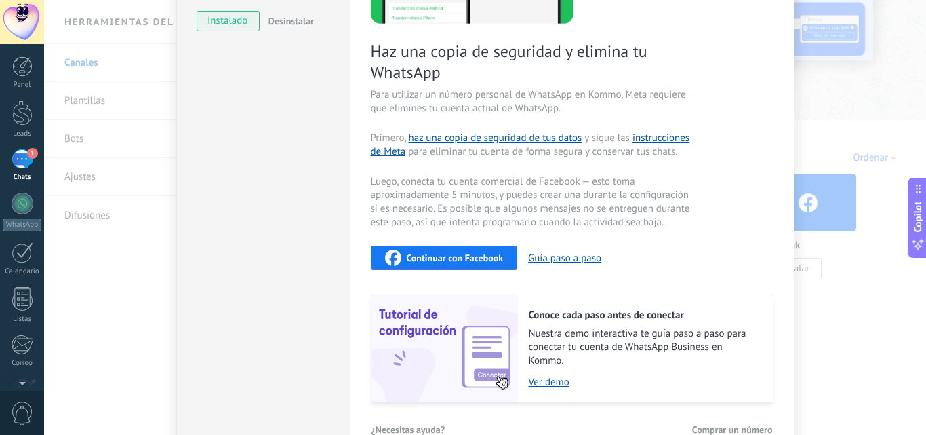
scroll to position [313, 0]
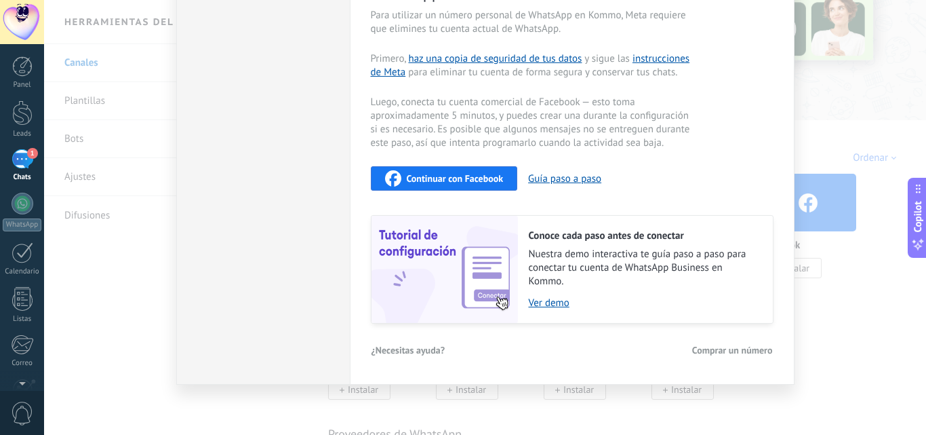
click at [490, 174] on span "Continuar con Facebook" at bounding box center [455, 178] width 97 height 9
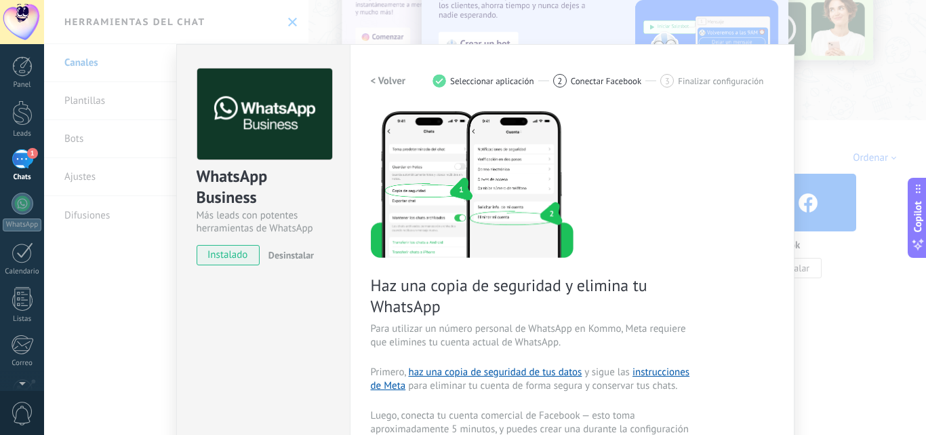
click at [391, 71] on button "< Volver" at bounding box center [388, 80] width 35 height 24
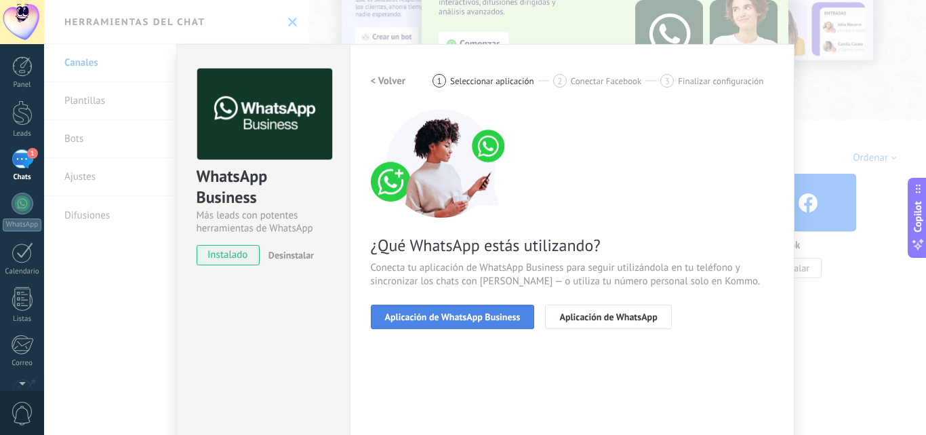
click at [447, 321] on span "Aplicación de WhatsApp Business" at bounding box center [453, 316] width 136 height 9
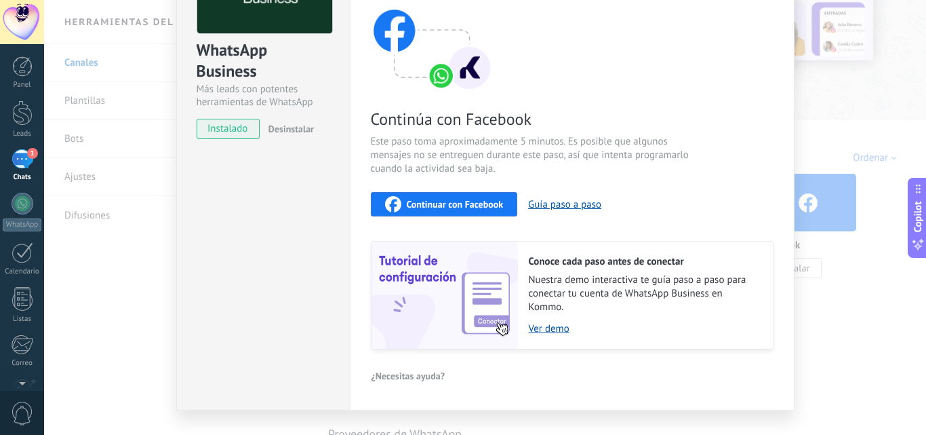
scroll to position [127, 0]
click at [847, 107] on div "WhatsApp Business Más leads con potentes herramientas de WhatsApp instalado Des…" at bounding box center [485, 217] width 882 height 435
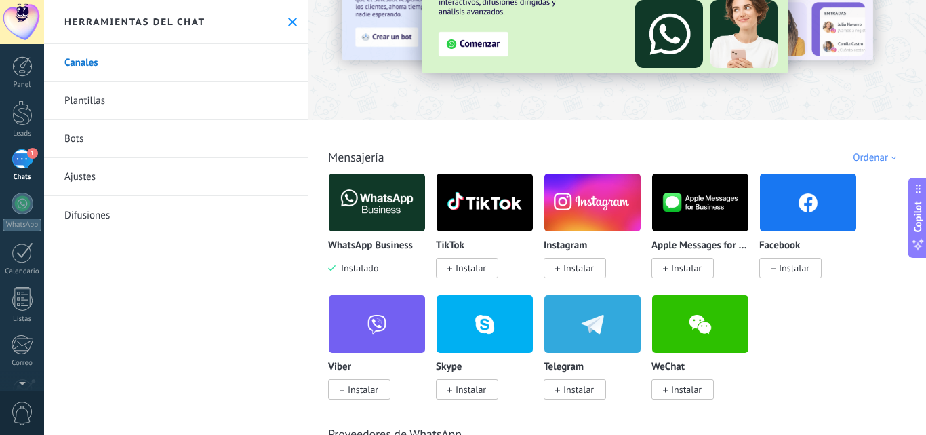
scroll to position [0, 0]
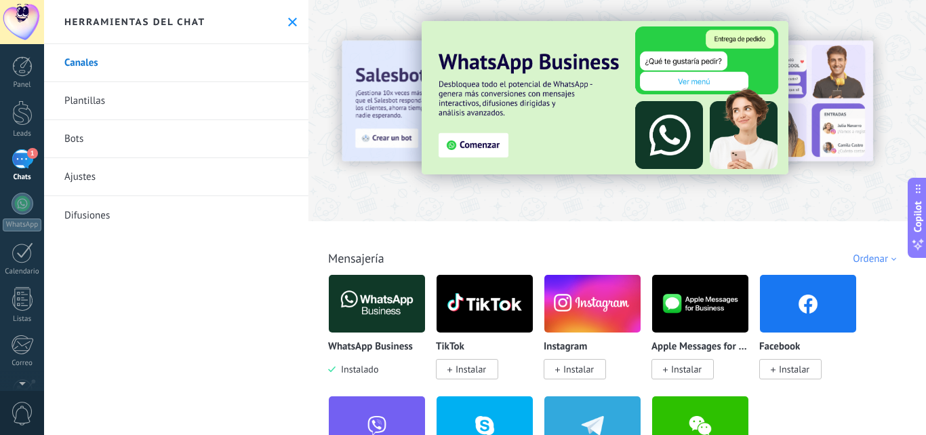
click at [374, 73] on div at bounding box center [285, 110] width 297 height 122
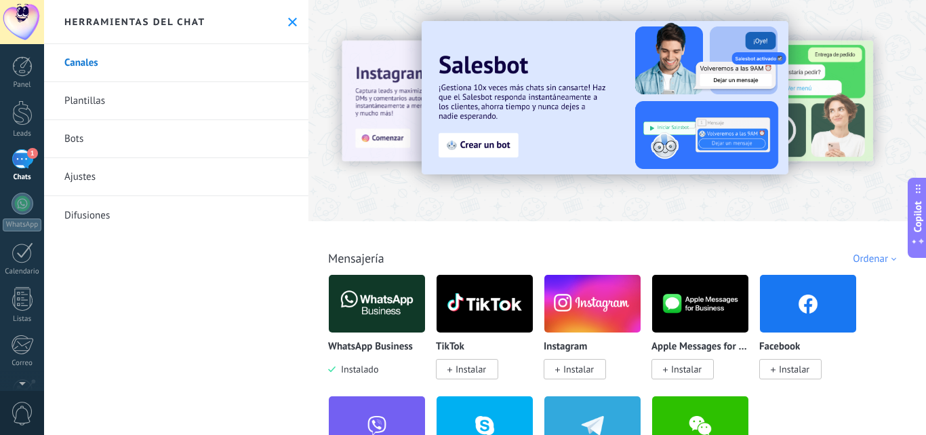
click at [385, 90] on div at bounding box center [285, 110] width 297 height 122
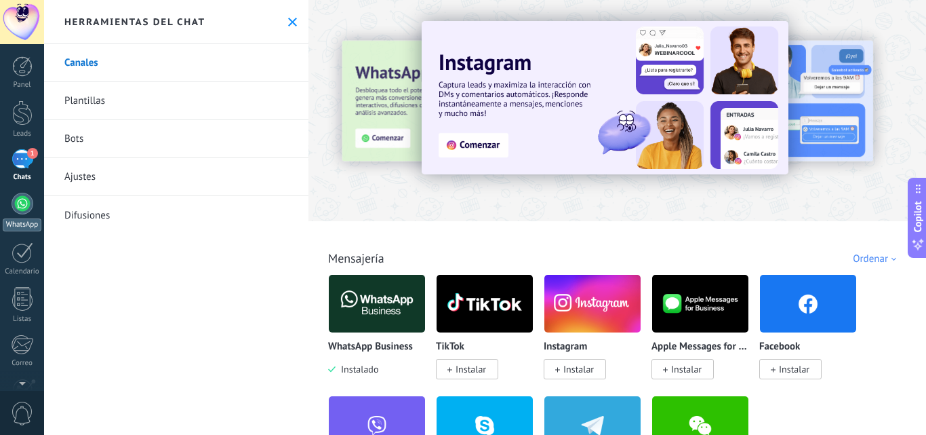
click at [32, 208] on div at bounding box center [23, 204] width 22 height 22
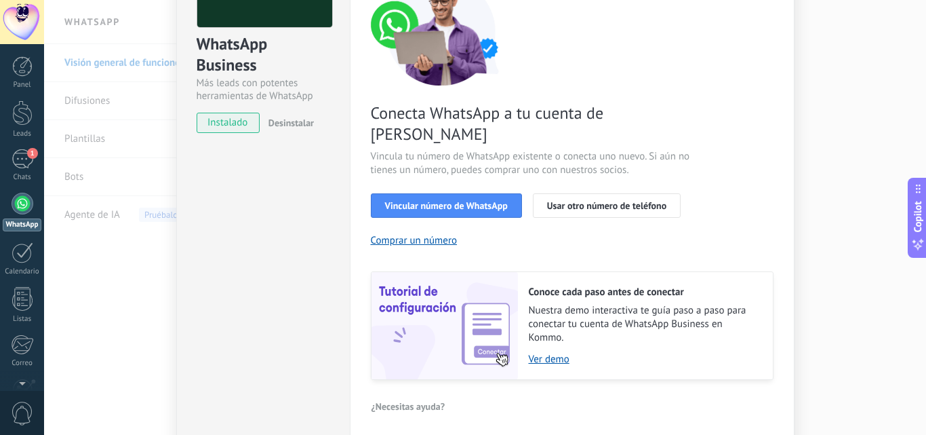
scroll to position [133, 0]
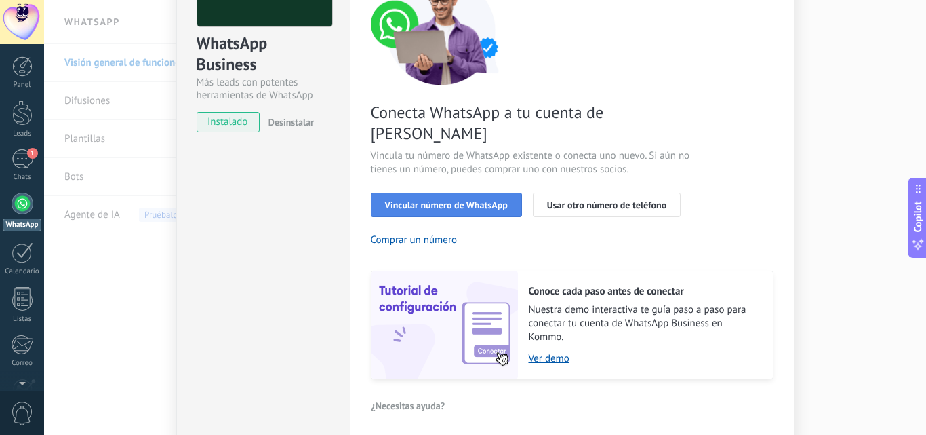
click at [495, 200] on span "Vincular número de WhatsApp" at bounding box center [446, 204] width 123 height 9
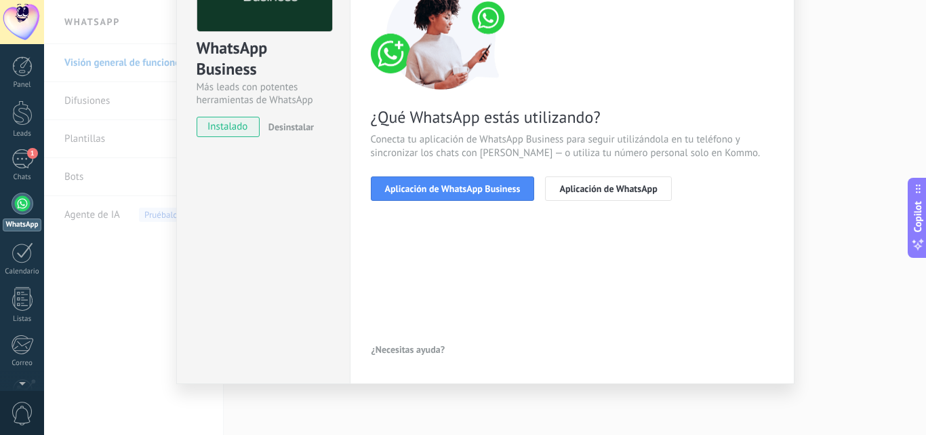
scroll to position [128, 0]
click at [503, 195] on button "Aplicación de WhatsApp Business" at bounding box center [453, 188] width 164 height 24
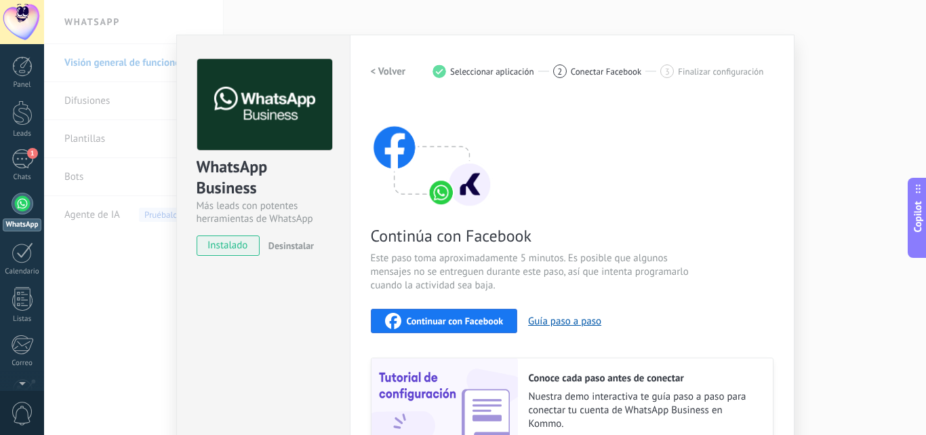
scroll to position [14, 0]
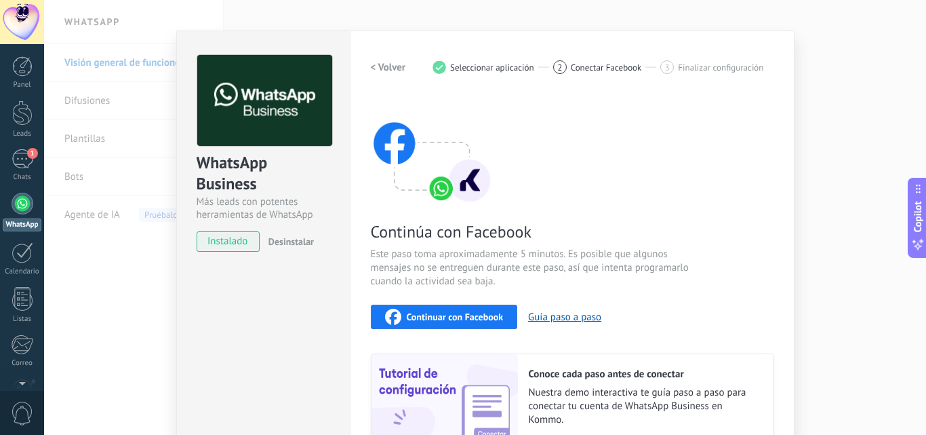
click at [373, 60] on button "< Volver" at bounding box center [388, 67] width 35 height 24
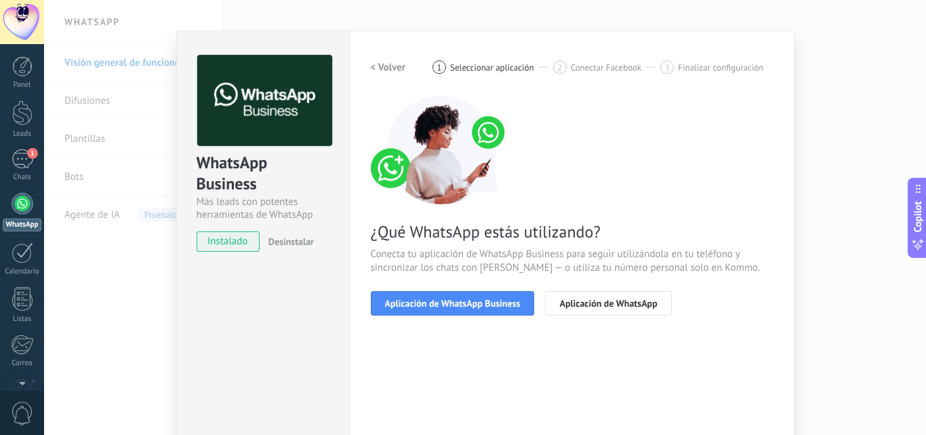
click at [373, 60] on button "< Volver" at bounding box center [388, 67] width 35 height 24
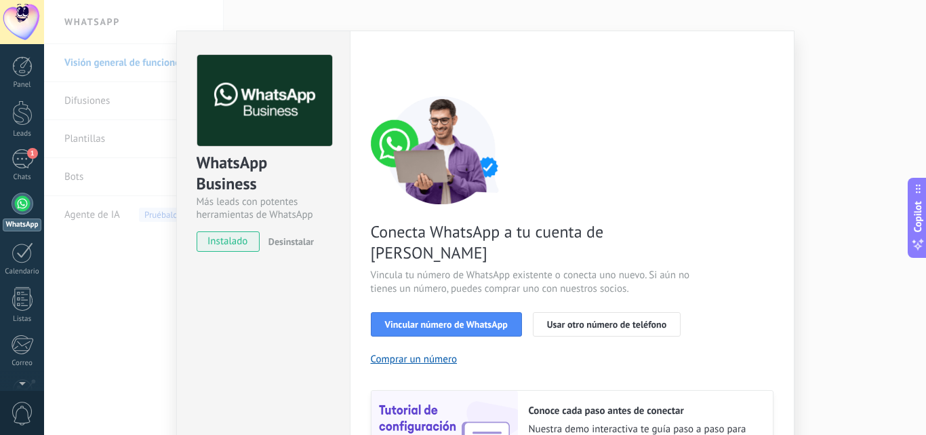
scroll to position [13, 0]
click at [388, 68] on div "< Volver 1 Seleccionar aplicación 2 Conectar Facebook 3 Finalizar configuración" at bounding box center [572, 68] width 403 height 24
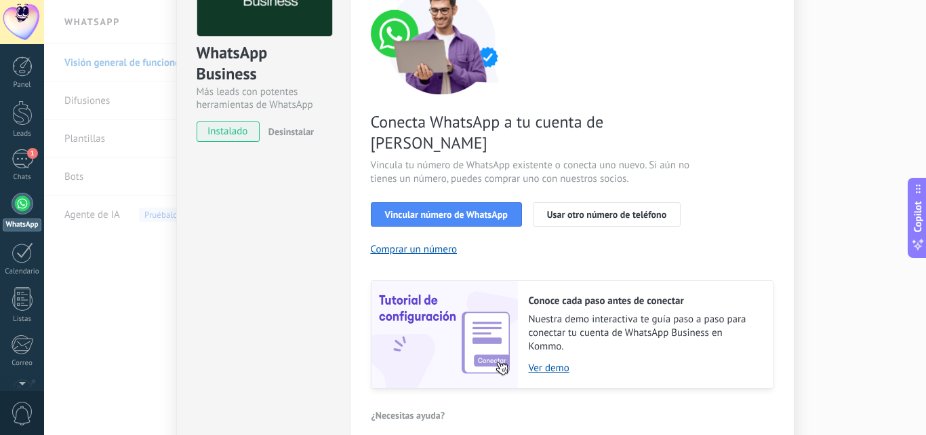
scroll to position [168, 0]
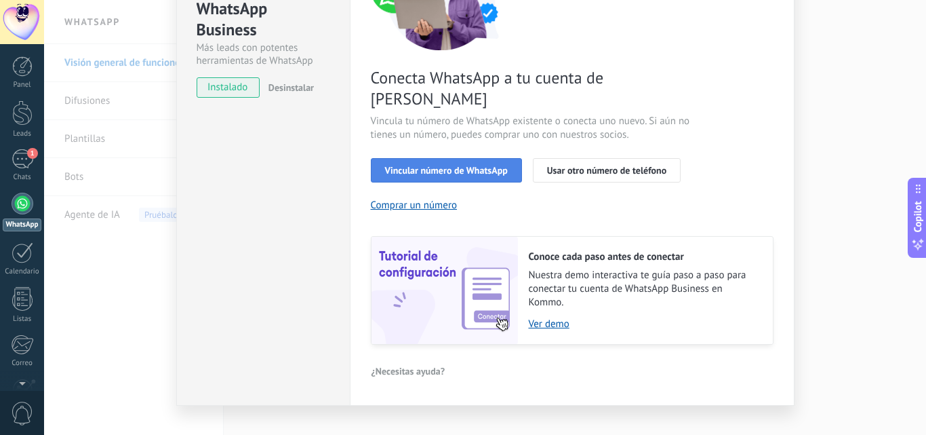
click at [479, 158] on button "Vincular número de WhatsApp" at bounding box center [446, 170] width 151 height 24
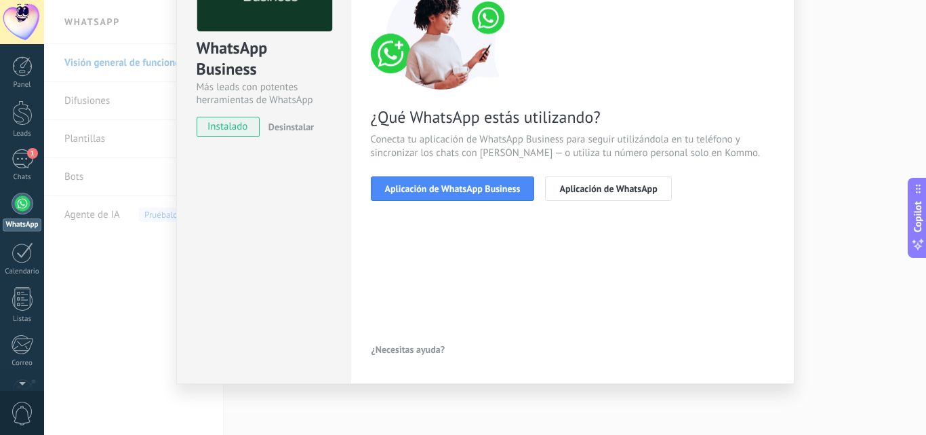
scroll to position [128, 0]
click at [467, 182] on button "Aplicación de WhatsApp Business" at bounding box center [453, 188] width 164 height 24
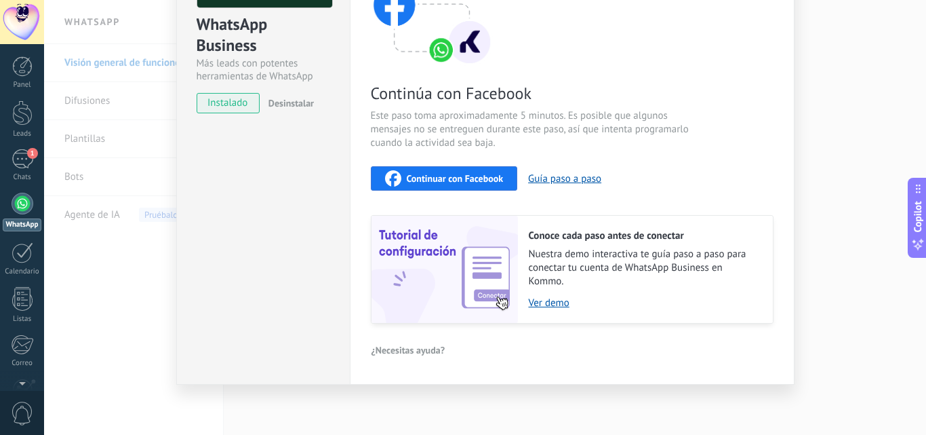
scroll to position [0, 0]
